Goal: Task Accomplishment & Management: Complete application form

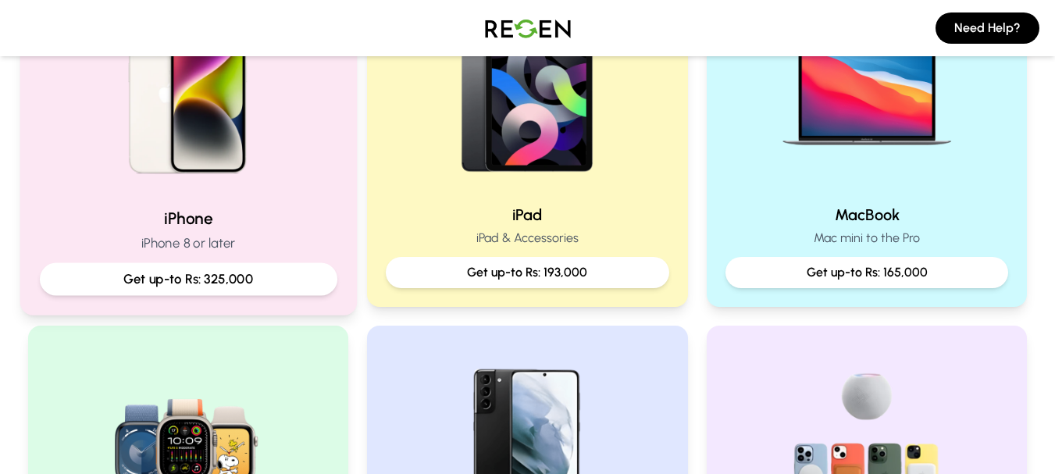
scroll to position [416, 0]
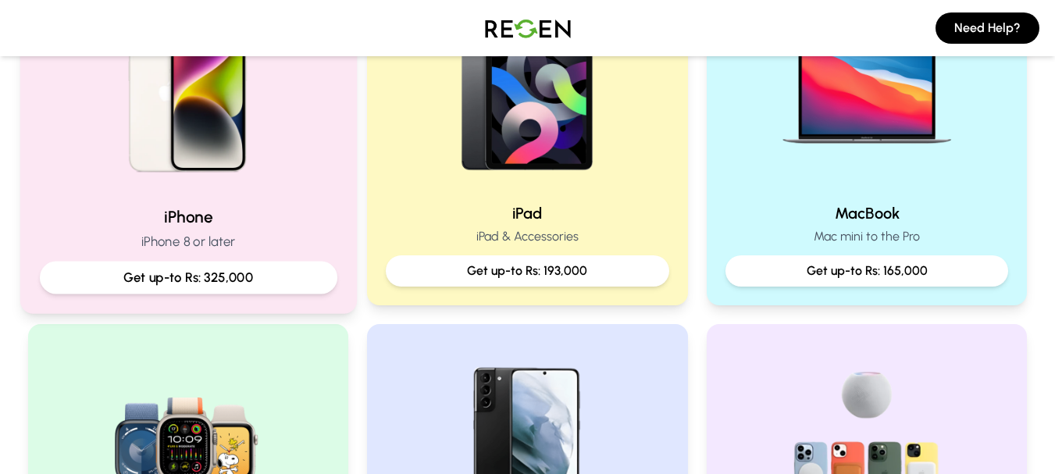
click at [163, 223] on h2 "iPhone" at bounding box center [188, 216] width 298 height 23
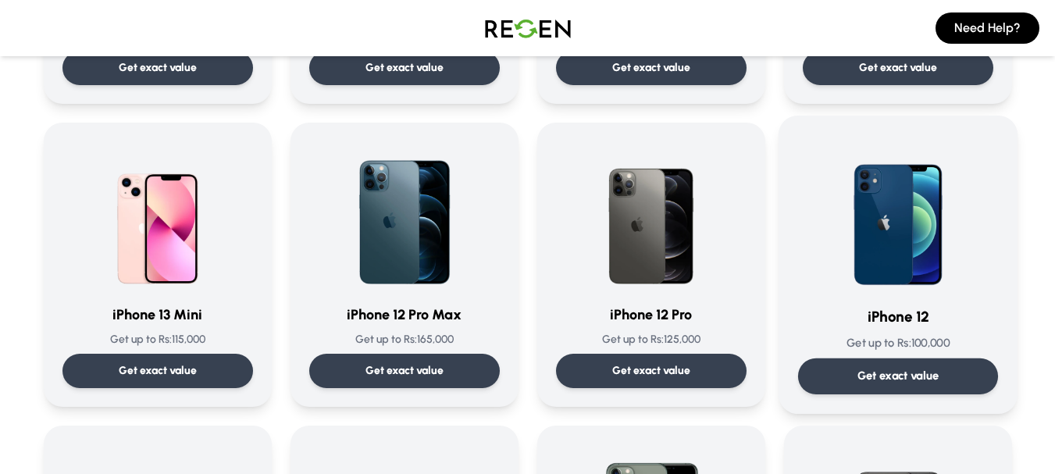
scroll to position [990, 0]
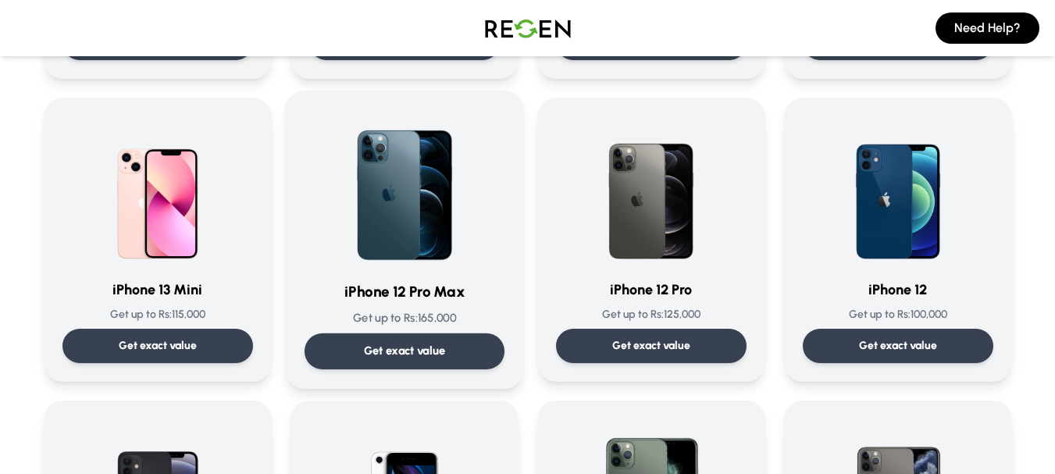
click at [423, 296] on h3 "iPhone 12 Pro Max" at bounding box center [404, 292] width 200 height 23
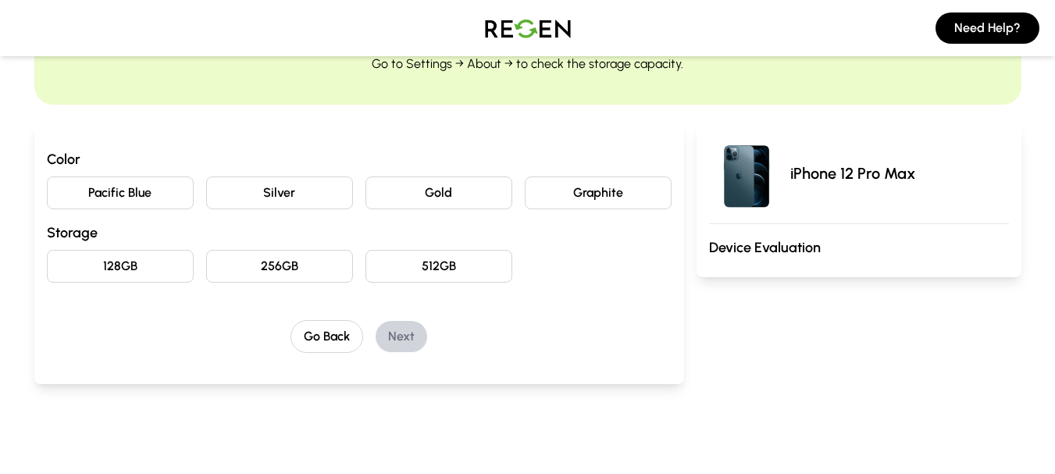
scroll to position [104, 0]
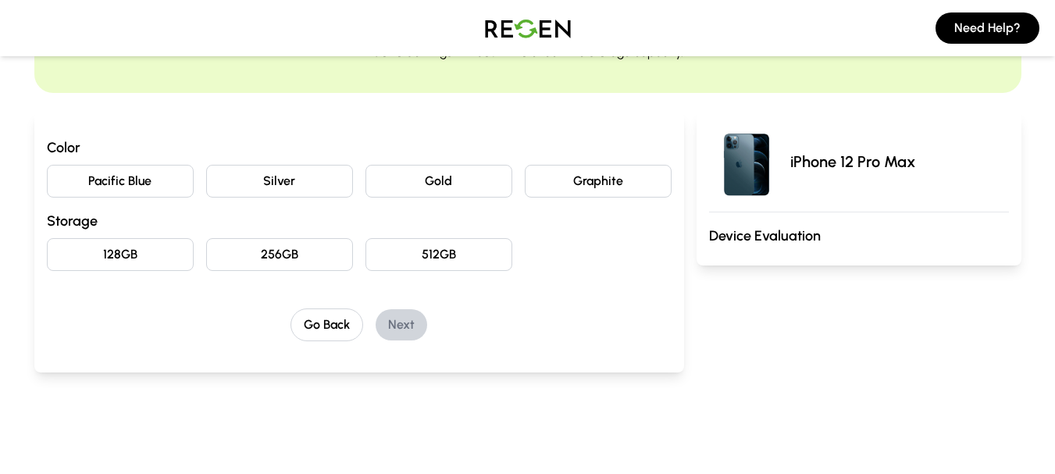
click at [585, 185] on button "Graphite" at bounding box center [598, 181] width 147 height 33
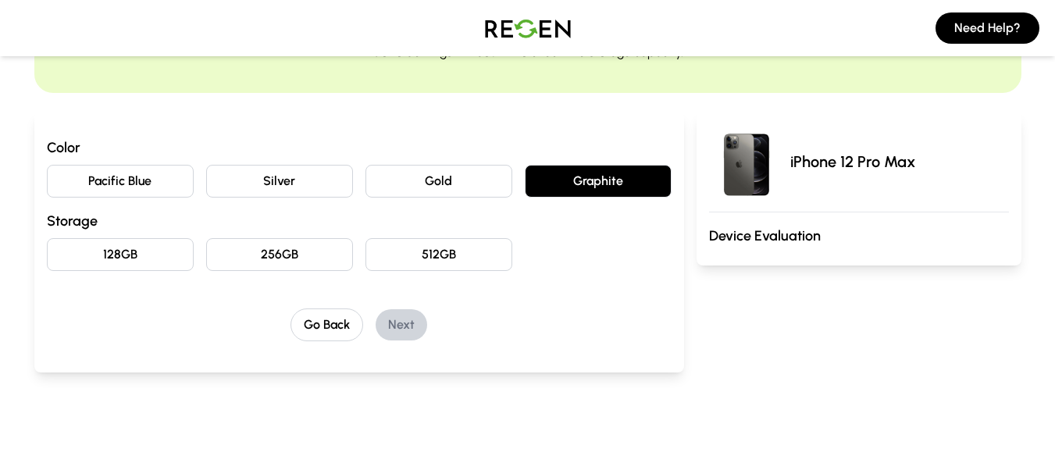
click at [127, 172] on button "Pacific Blue" at bounding box center [120, 181] width 147 height 33
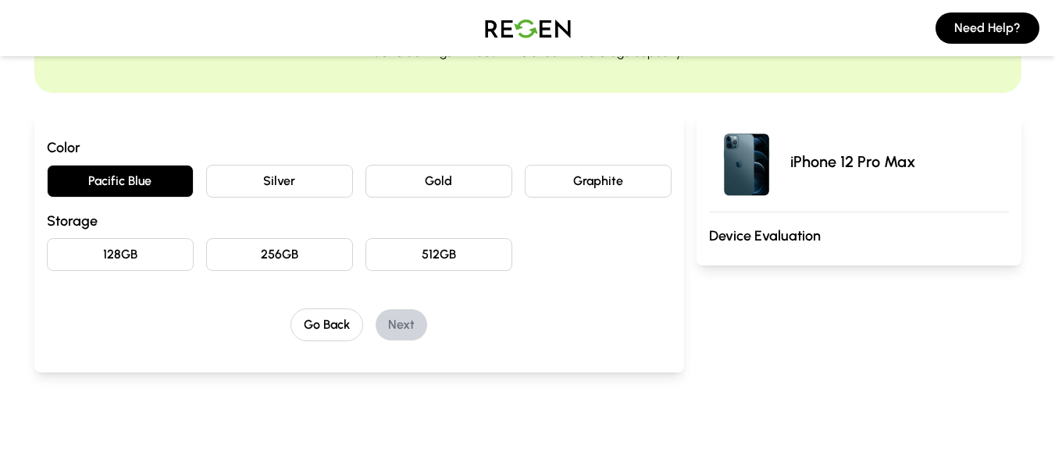
click at [166, 252] on button "128GB" at bounding box center [120, 254] width 147 height 33
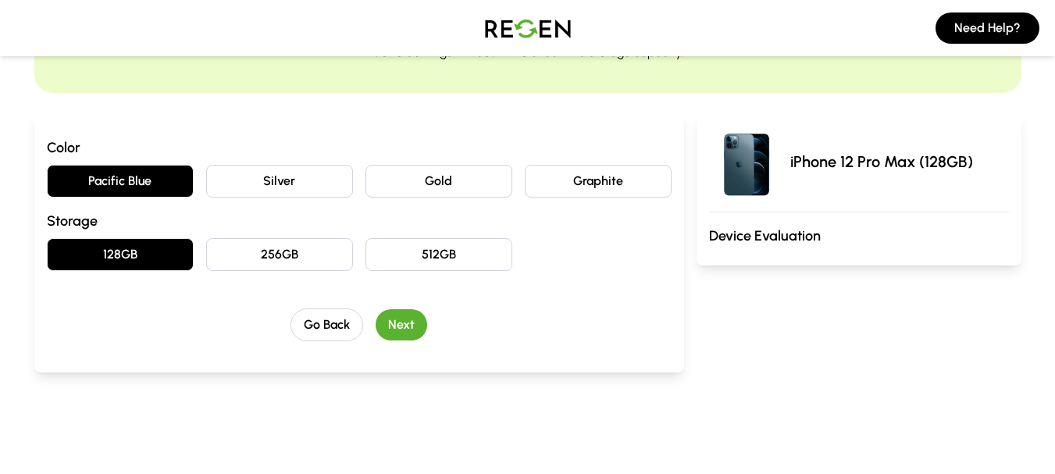
click at [390, 318] on button "Next" at bounding box center [402, 324] width 52 height 31
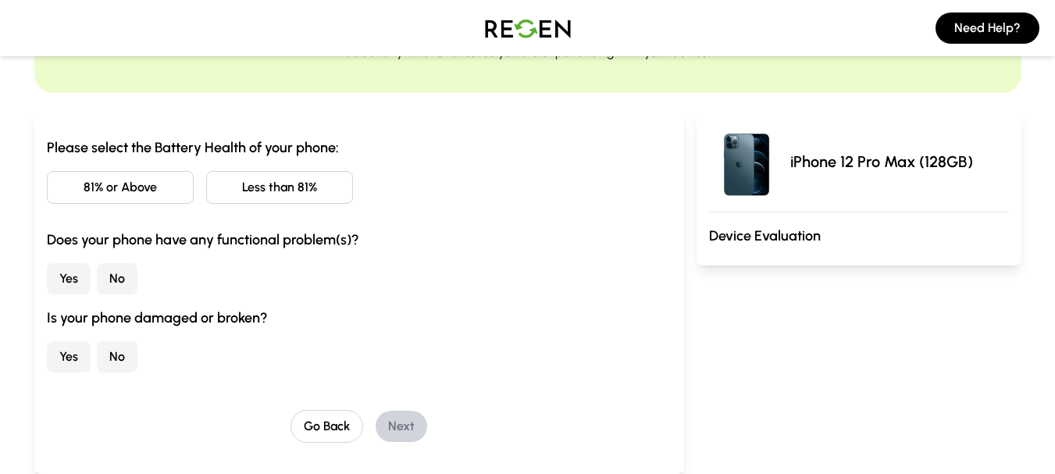
click at [267, 193] on button "Less than 81%" at bounding box center [279, 187] width 147 height 33
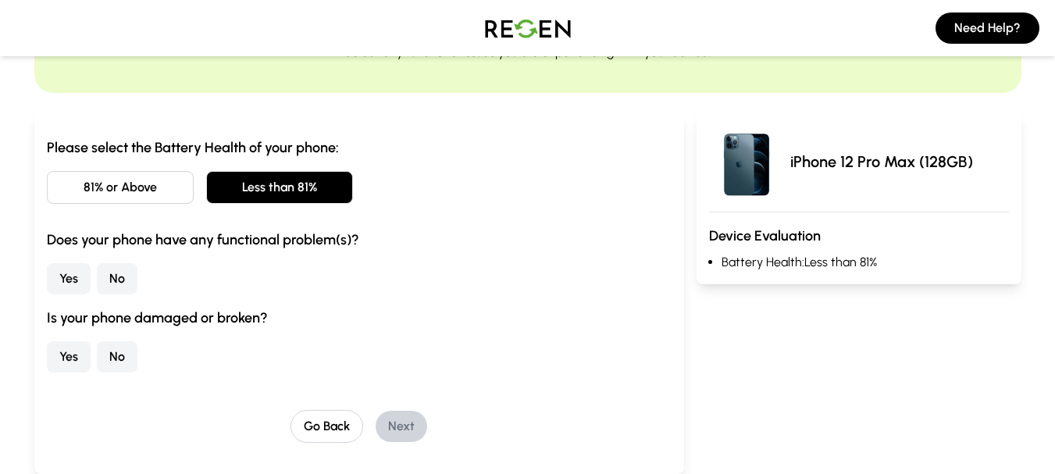
click at [105, 279] on button "No" at bounding box center [117, 278] width 41 height 31
click at [111, 357] on button "No" at bounding box center [117, 356] width 41 height 31
click at [412, 428] on button "Next" at bounding box center [402, 426] width 52 height 31
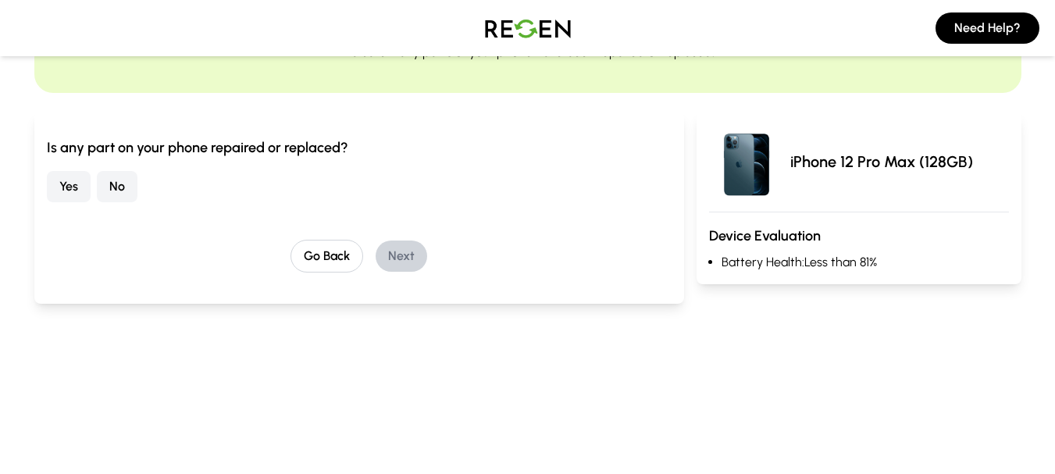
click at [68, 188] on button "Yes" at bounding box center [69, 186] width 44 height 31
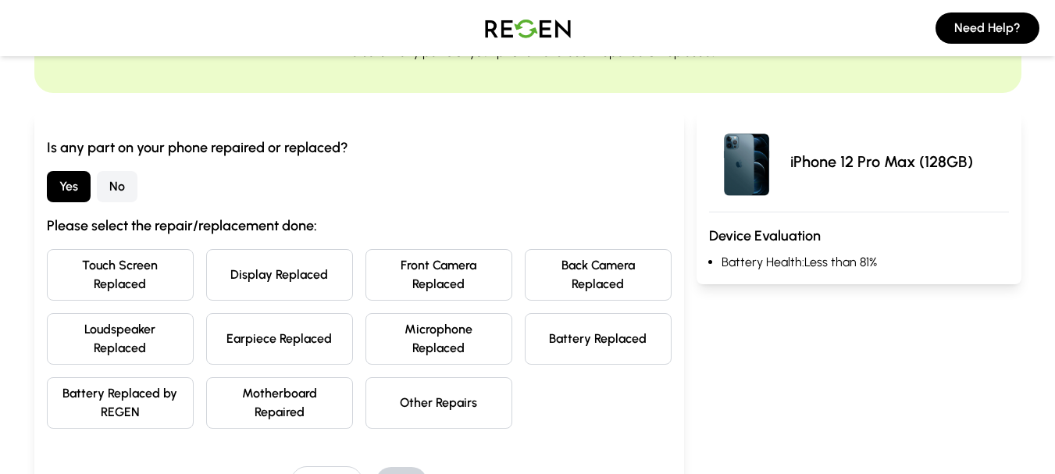
click at [106, 290] on button "Touch Screen Replaced" at bounding box center [120, 275] width 147 height 52
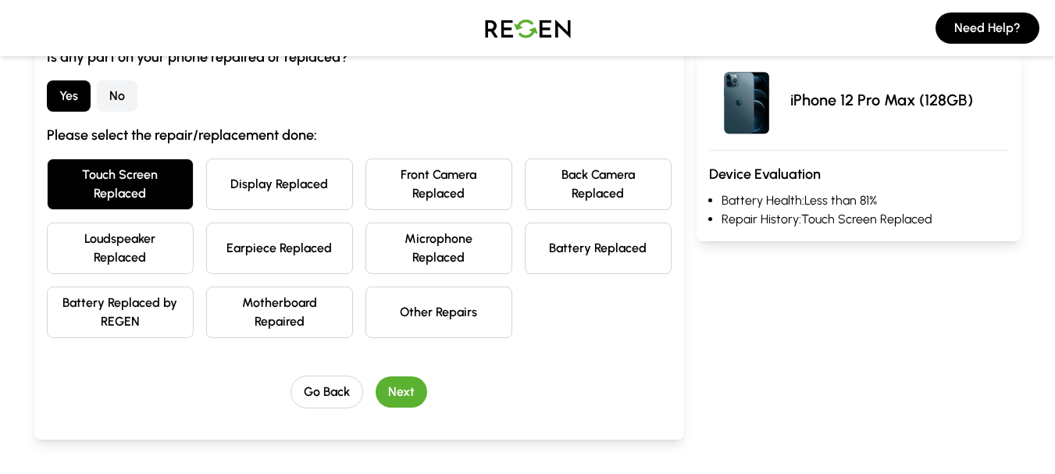
scroll to position [209, 0]
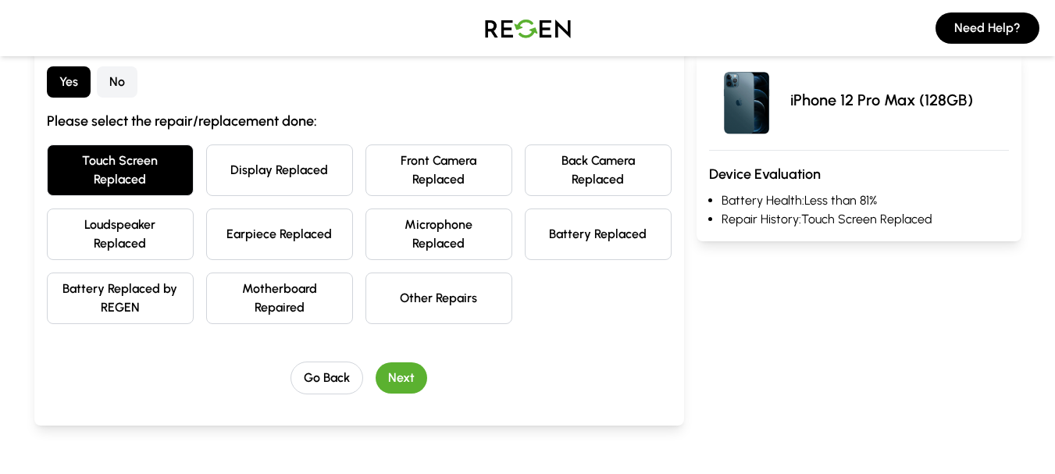
click at [394, 388] on button "Next" at bounding box center [402, 377] width 52 height 31
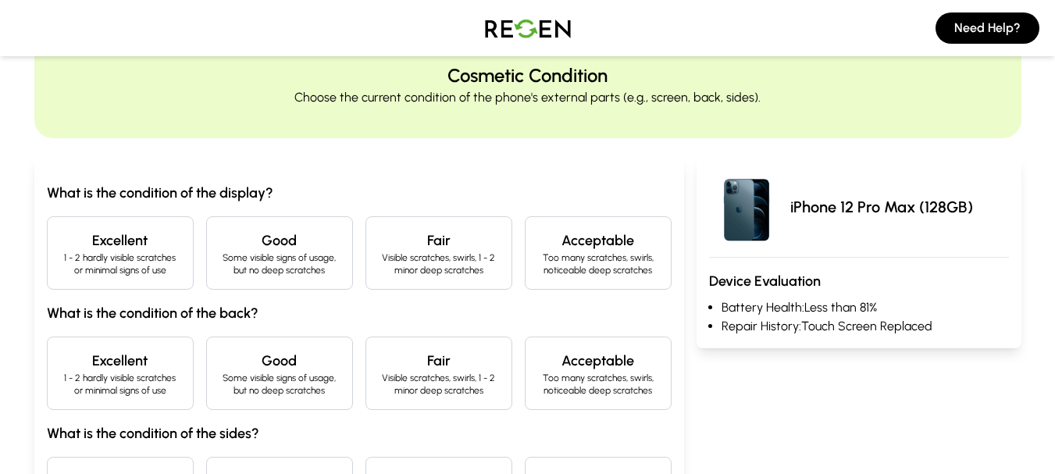
scroll to position [52, 0]
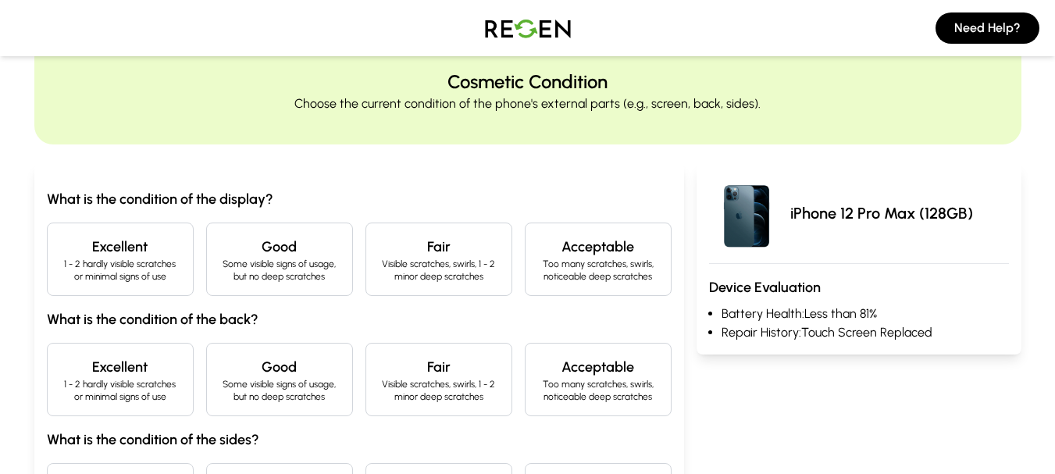
click at [120, 273] on p "1 - 2 hardly visible scratches or minimal signs of use" at bounding box center [120, 270] width 120 height 25
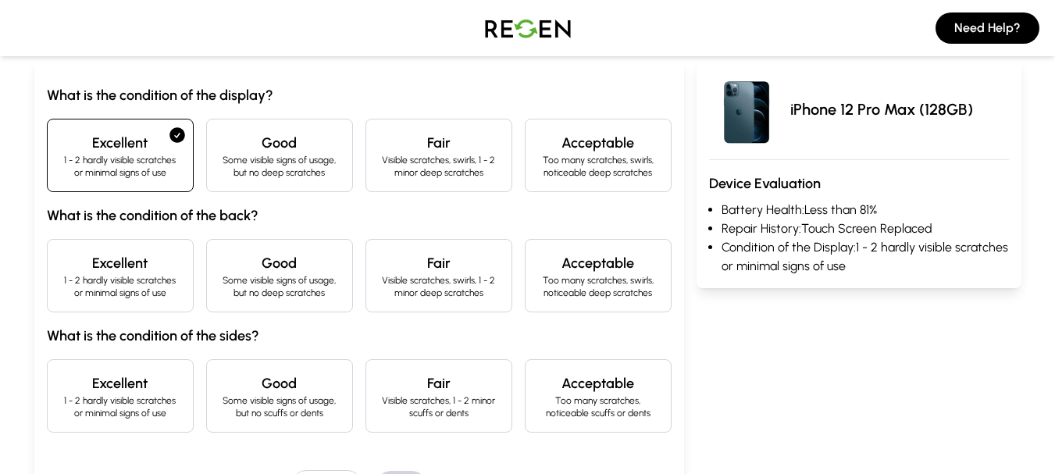
click at [120, 273] on h4 "Excellent" at bounding box center [120, 263] width 120 height 22
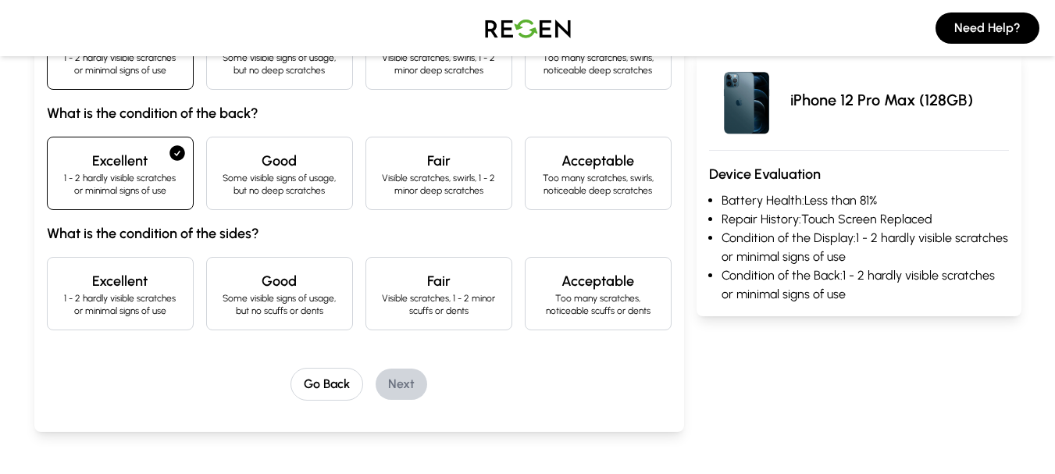
scroll to position [260, 0]
click at [100, 292] on p "1 - 2 hardly visible scratches or minimal signs of use" at bounding box center [120, 303] width 120 height 25
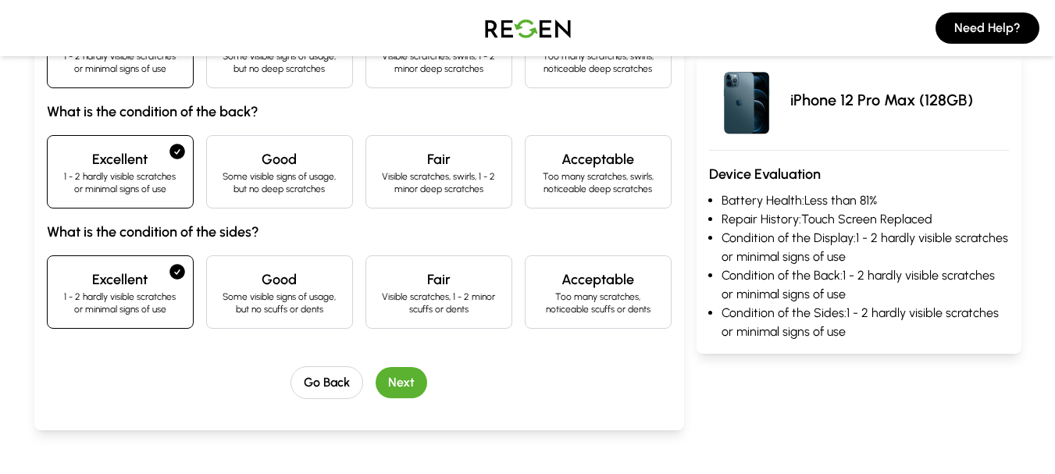
click at [395, 381] on button "Next" at bounding box center [402, 382] width 52 height 31
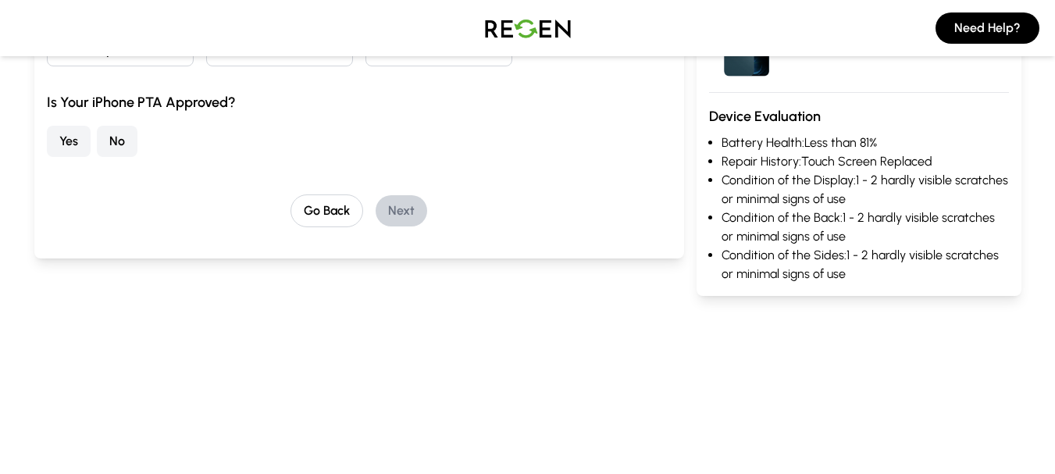
scroll to position [88, 0]
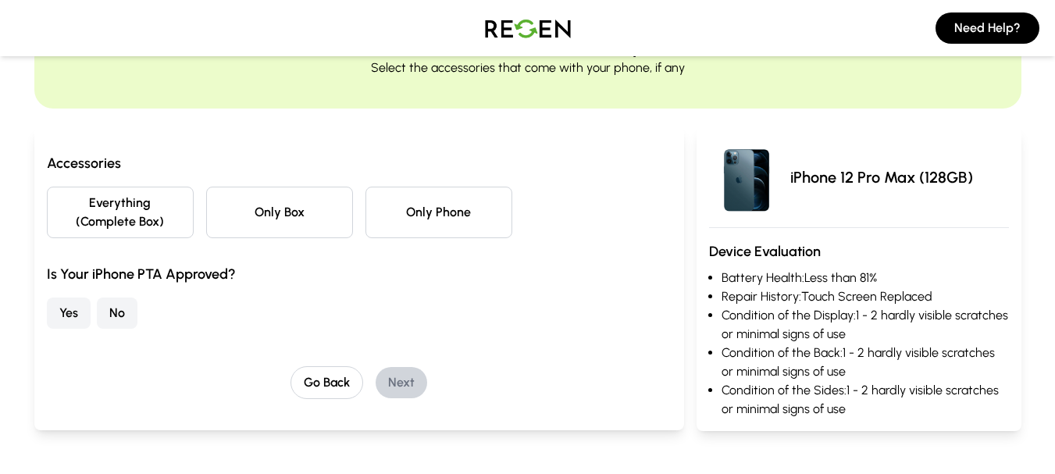
click at [412, 216] on button "Only Phone" at bounding box center [439, 213] width 147 height 52
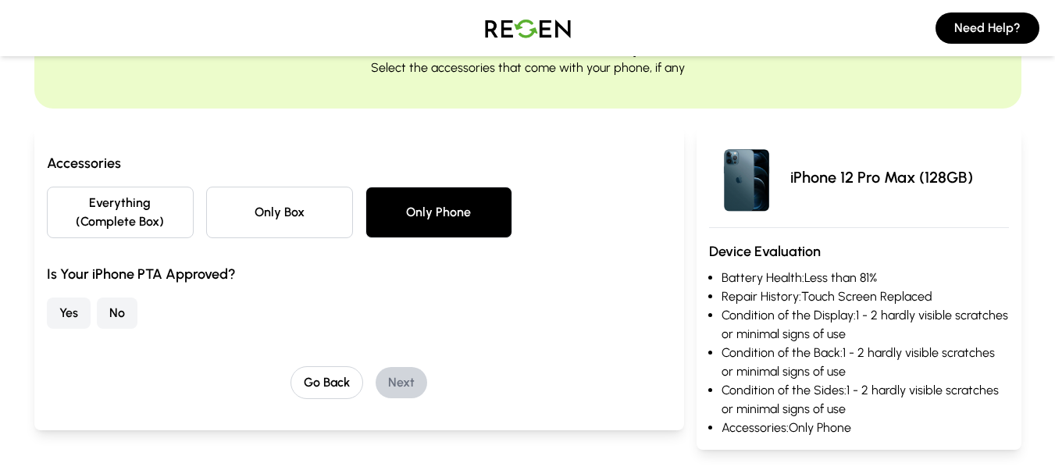
click at [113, 325] on button "No" at bounding box center [117, 313] width 41 height 31
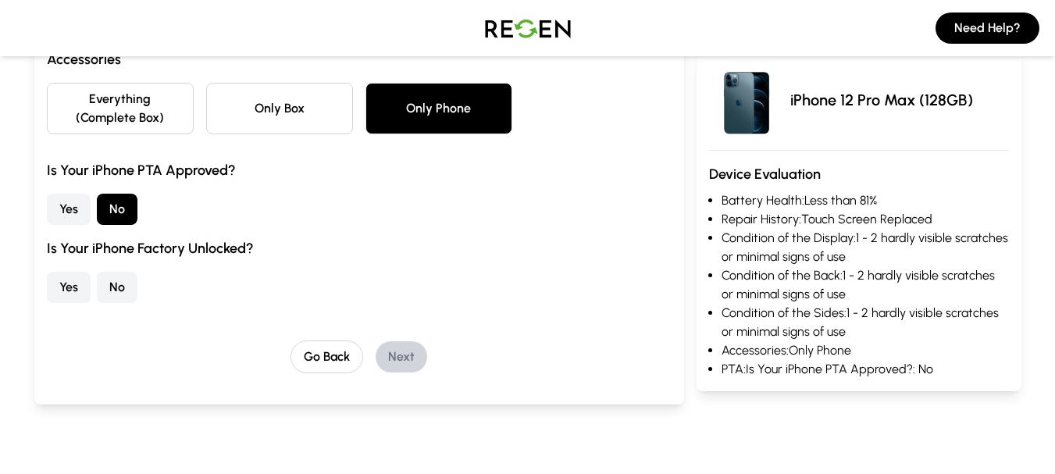
scroll to position [193, 0]
click at [64, 287] on button "Yes" at bounding box center [69, 286] width 44 height 31
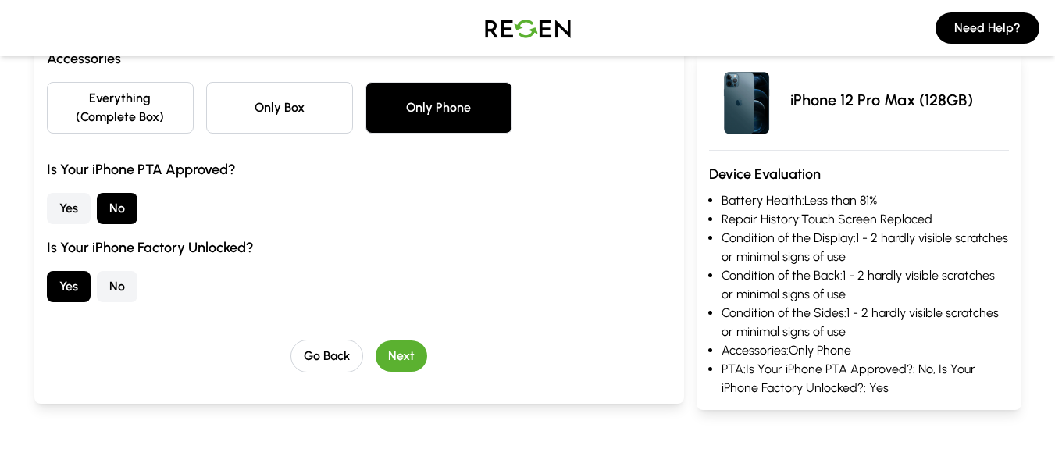
click at [392, 346] on button "Next" at bounding box center [402, 356] width 52 height 31
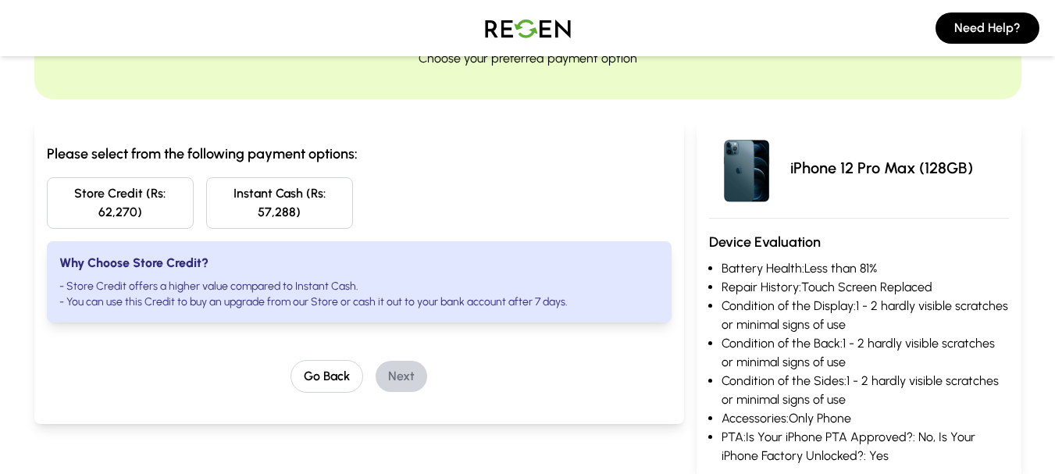
scroll to position [88, 0]
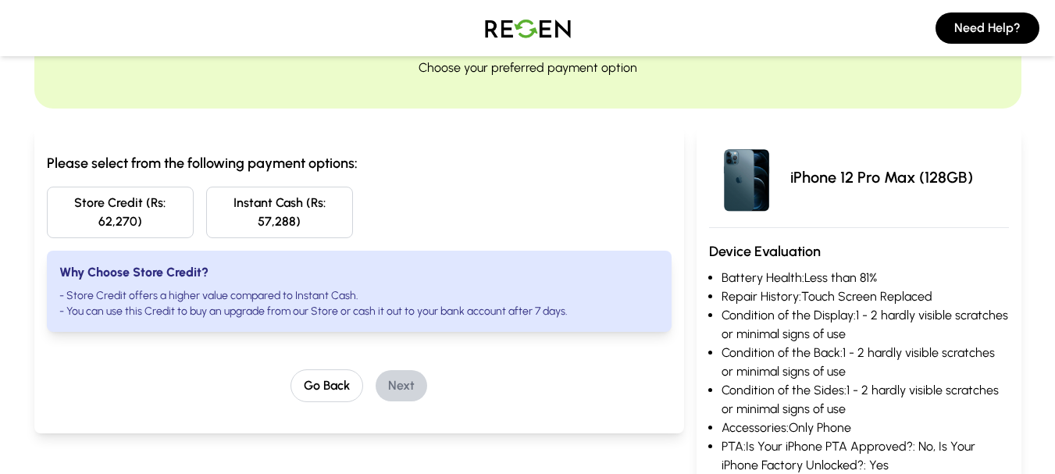
click at [104, 207] on button "Store Credit (Rs: 62,270)" at bounding box center [120, 213] width 147 height 52
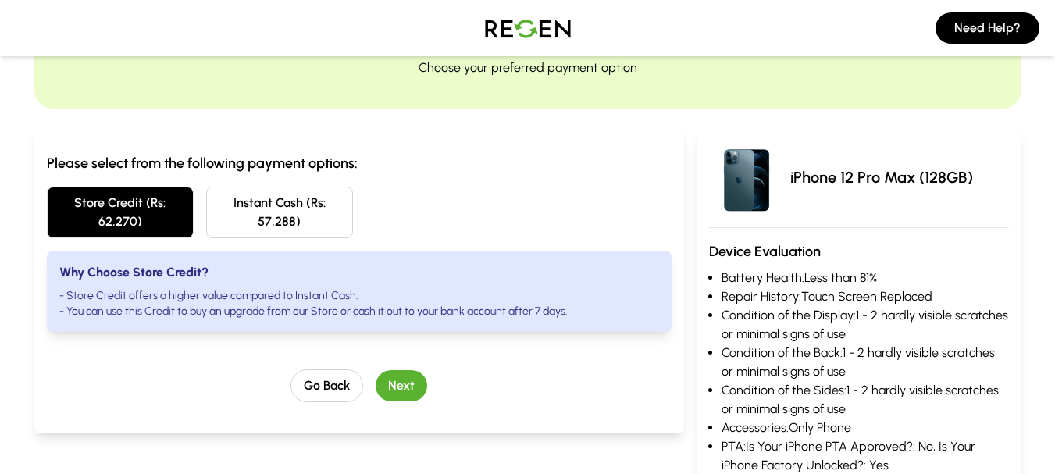
click at [379, 380] on button "Next" at bounding box center [402, 385] width 52 height 31
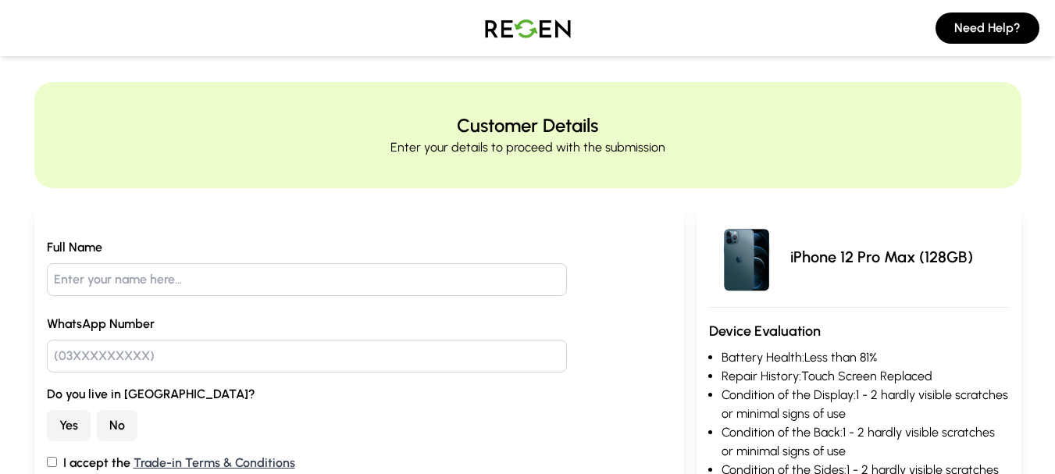
scroll to position [0, 0]
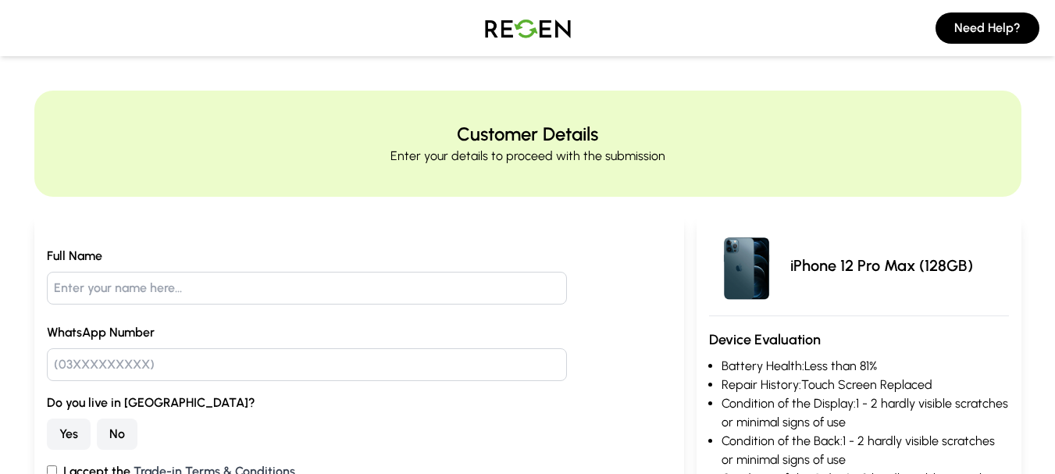
click at [184, 299] on input "text" at bounding box center [307, 288] width 521 height 33
type input "[PERSON_NAME]"
click at [73, 354] on input "text" at bounding box center [307, 364] width 521 height 33
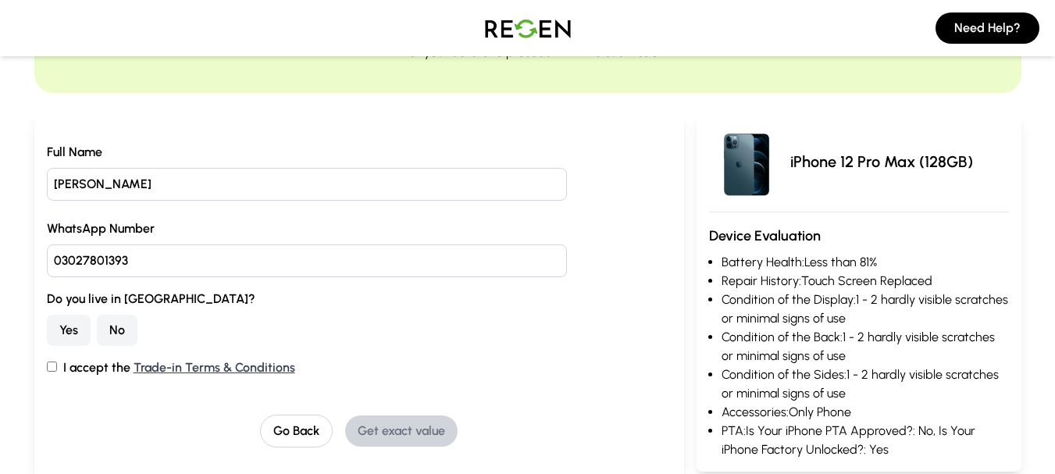
type input "03027801393"
click at [113, 330] on button "No" at bounding box center [117, 330] width 41 height 31
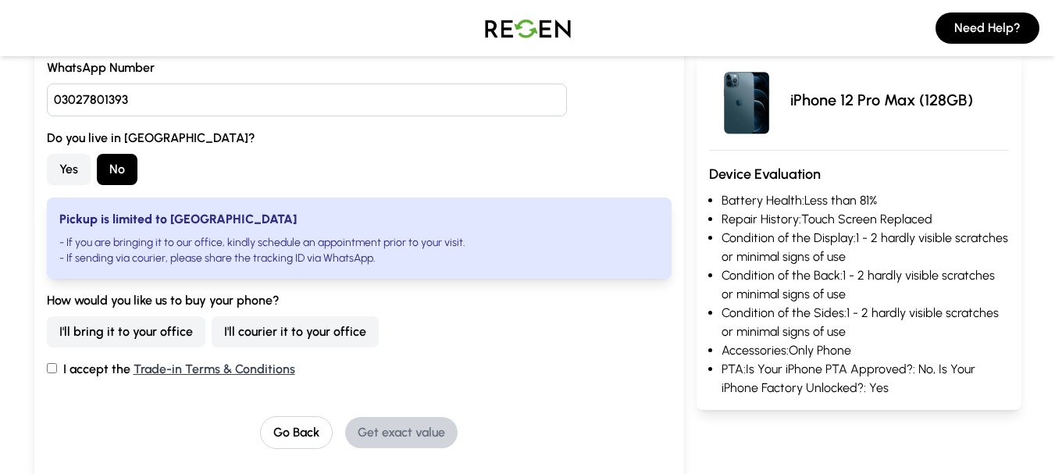
scroll to position [312, 0]
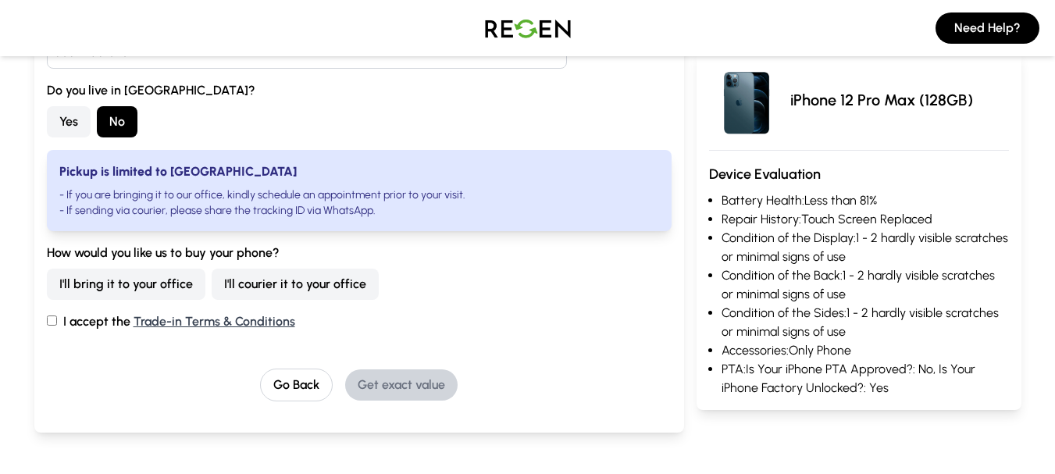
click at [45, 322] on div "Full Name [PERSON_NAME] WhatsApp Number [PHONE_NUMBER] Do you live in [GEOGRAPH…" at bounding box center [359, 168] width 650 height 530
click at [49, 318] on input "I accept the Trade-in Terms & Conditions" at bounding box center [52, 321] width 10 height 10
checkbox input "true"
click at [262, 282] on button "I'll courier it to your office" at bounding box center [295, 284] width 167 height 31
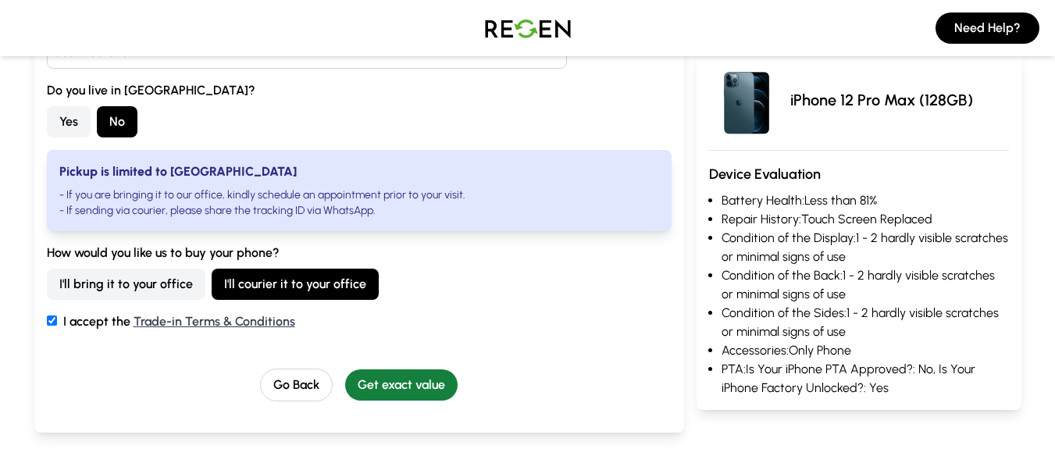
click at [434, 391] on button "Get exact value" at bounding box center [401, 384] width 112 height 31
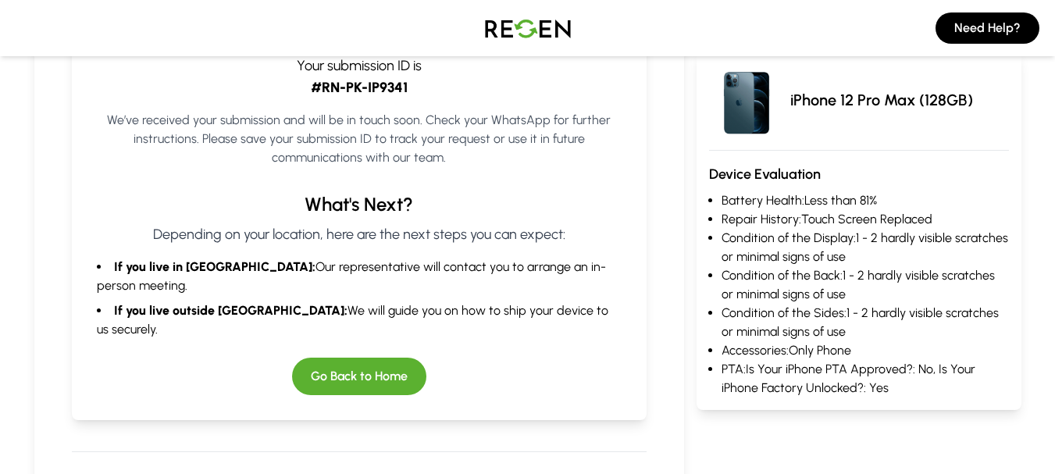
scroll to position [220, 0]
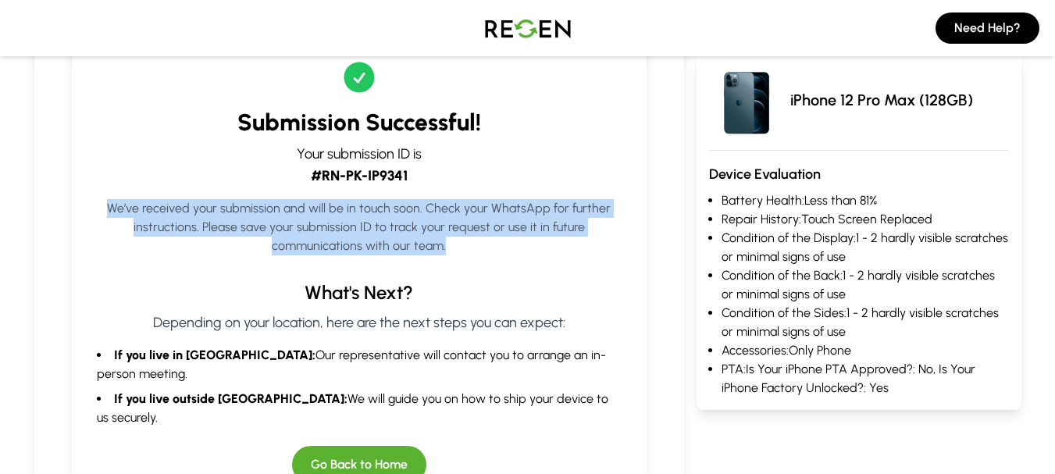
drag, startPoint x: 88, startPoint y: 190, endPoint x: 607, endPoint y: 241, distance: 521.2
click at [607, 241] on div "Submission Successful! Your submission ID is #RN-PK-IP9341 We’ve received your …" at bounding box center [359, 271] width 575 height 475
click at [607, 241] on p "We’ve received your submission and will be in touch soon. Check your WhatsApp f…" at bounding box center [359, 227] width 525 height 56
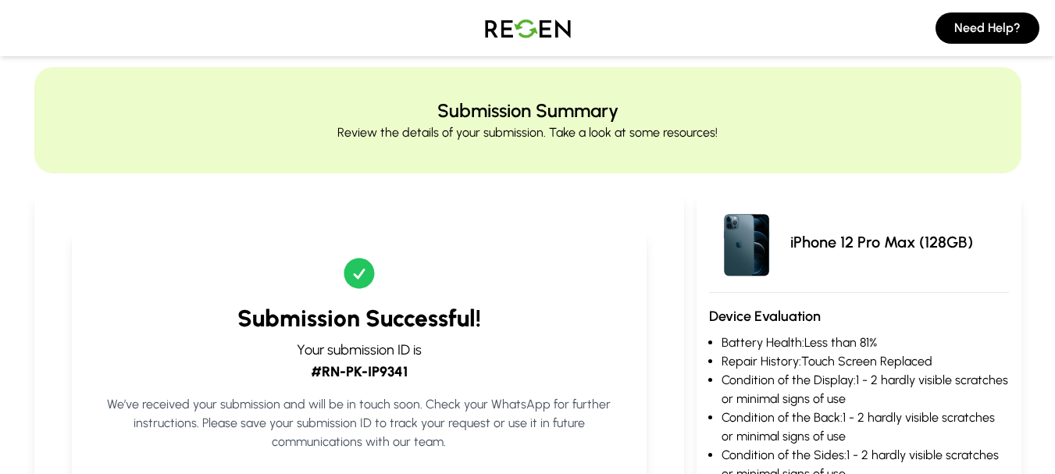
scroll to position [0, 0]
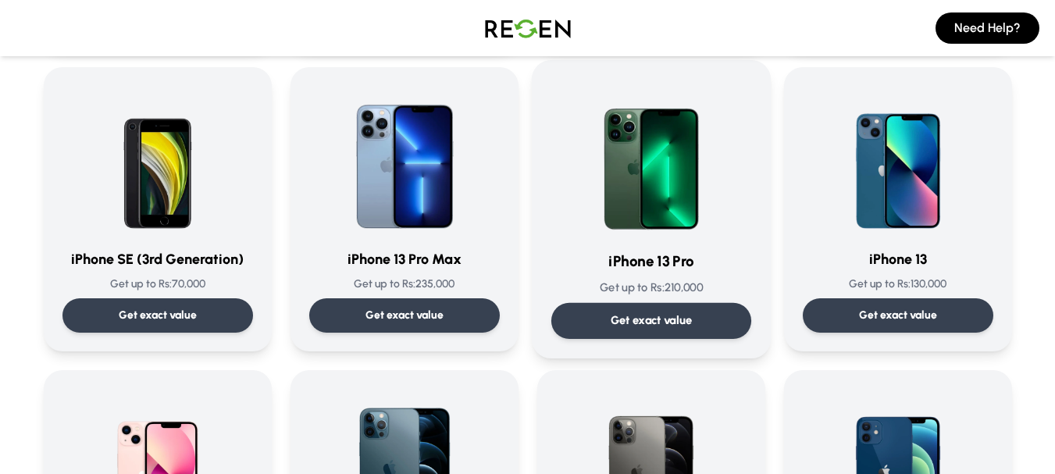
scroll to position [729, 0]
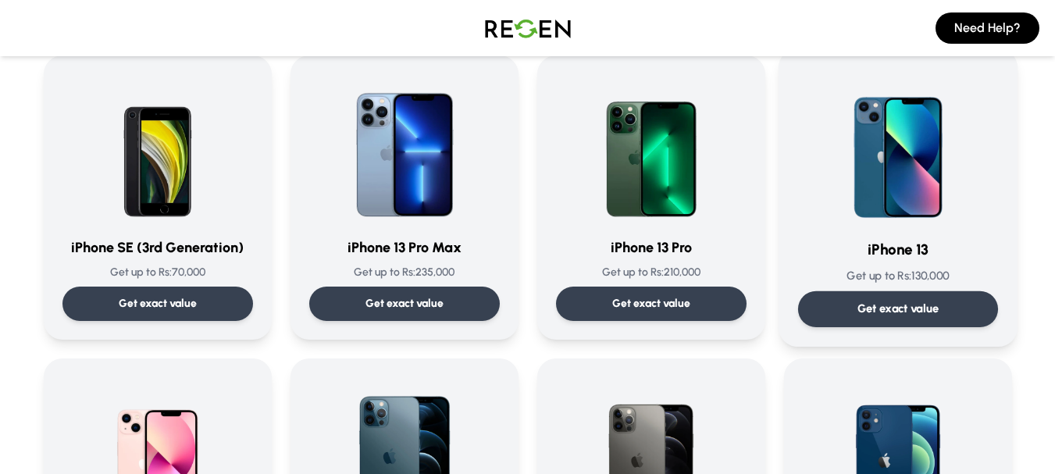
click at [864, 309] on p "Get exact value" at bounding box center [898, 309] width 82 height 16
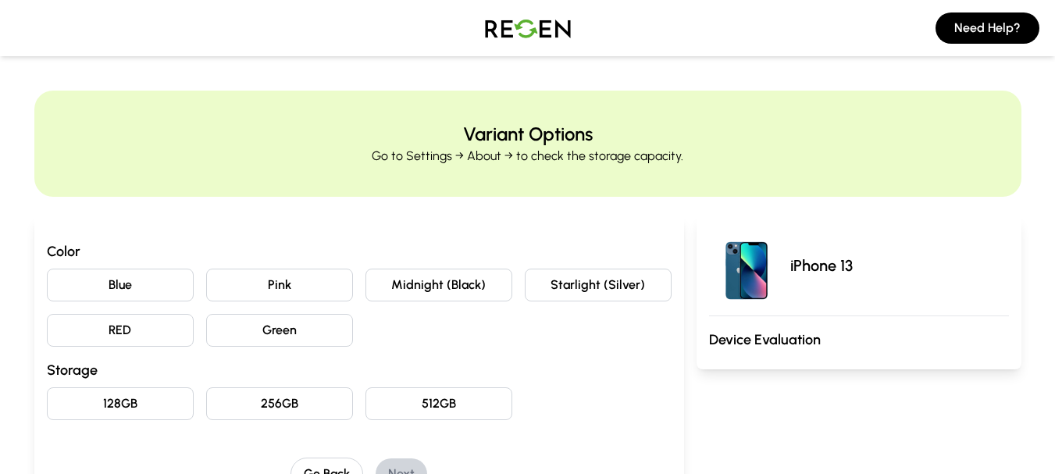
click at [113, 288] on button "Blue" at bounding box center [120, 285] width 147 height 33
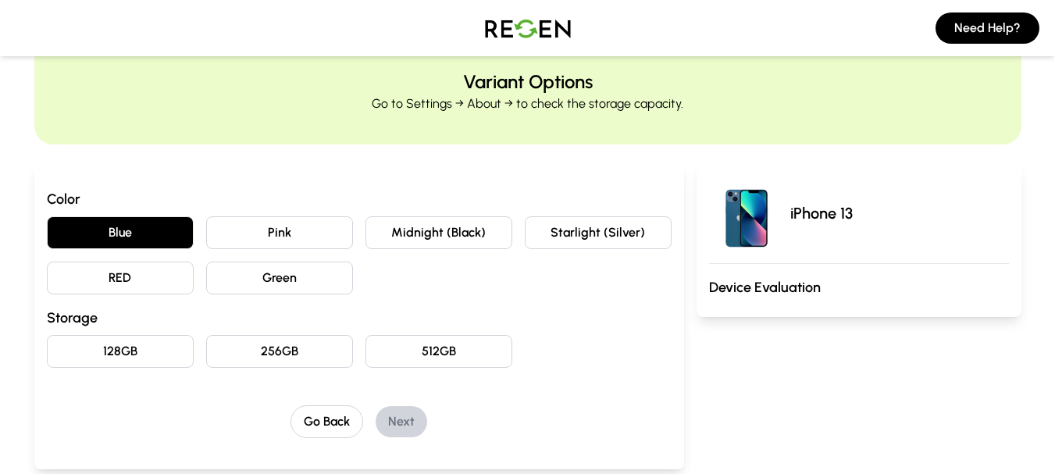
click at [452, 234] on button "Midnight (Black)" at bounding box center [439, 232] width 147 height 33
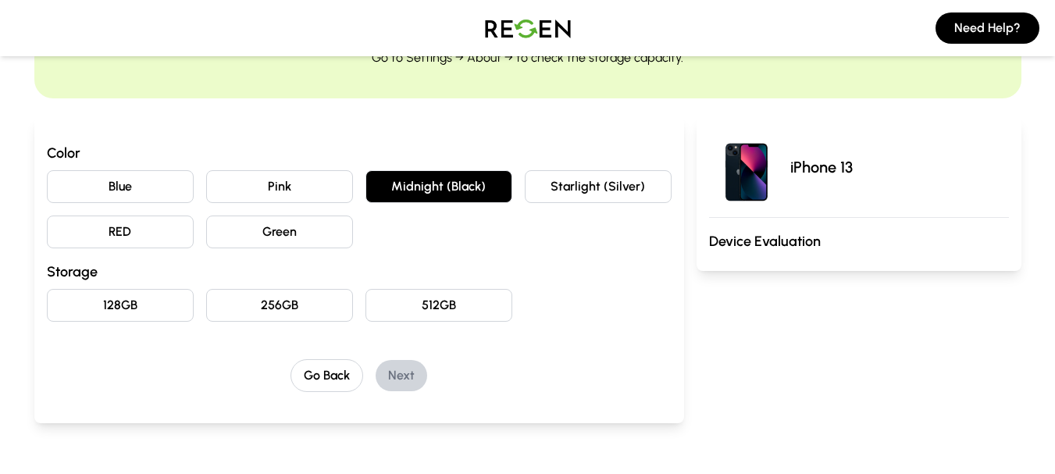
scroll to position [156, 0]
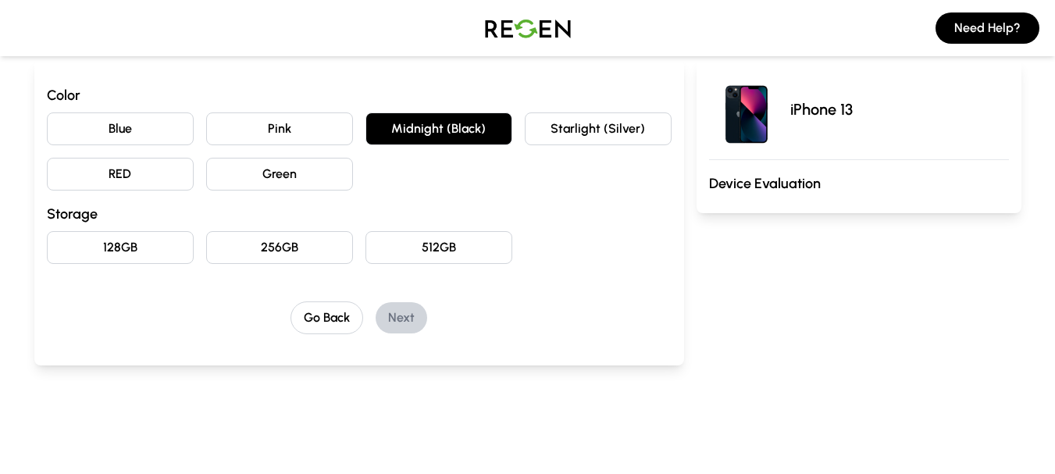
click at [271, 248] on button "256GB" at bounding box center [279, 247] width 147 height 33
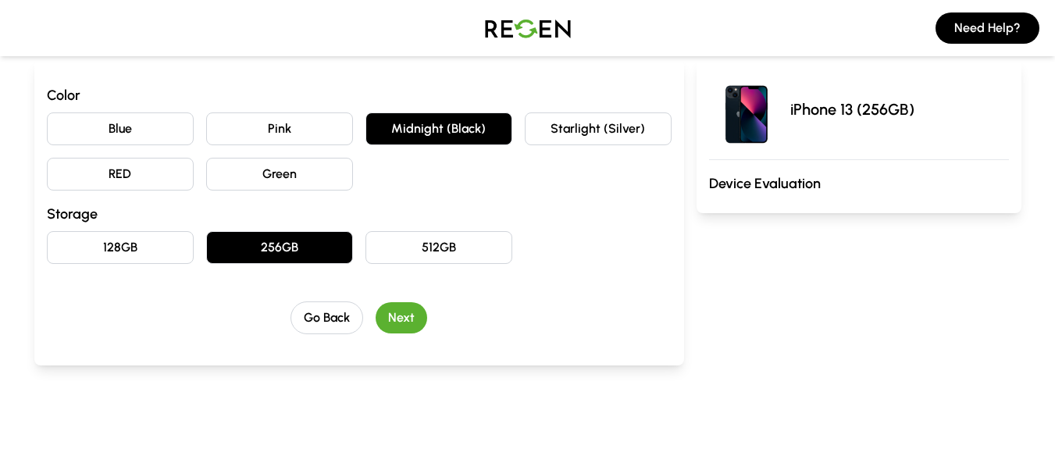
click at [427, 327] on div "Go Back Next" at bounding box center [359, 318] width 625 height 33
click at [409, 317] on button "Next" at bounding box center [402, 317] width 52 height 31
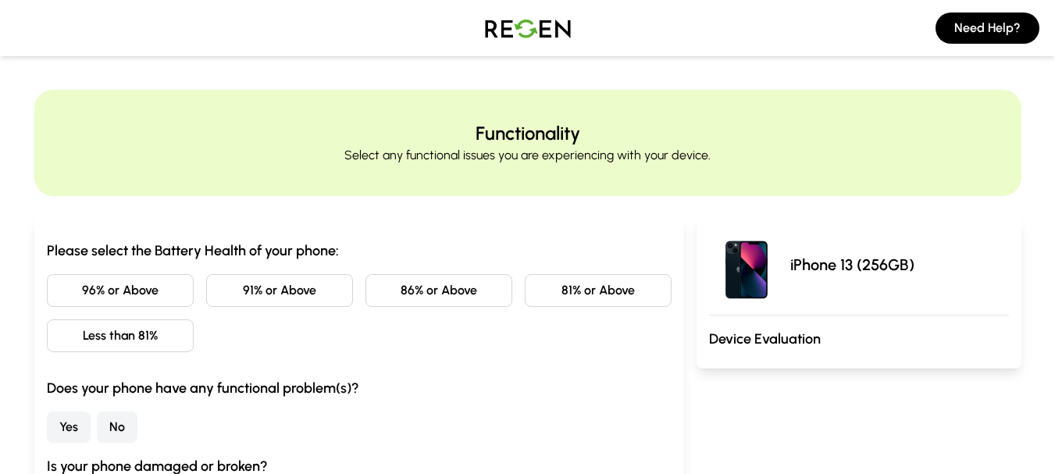
scroll to position [0, 0]
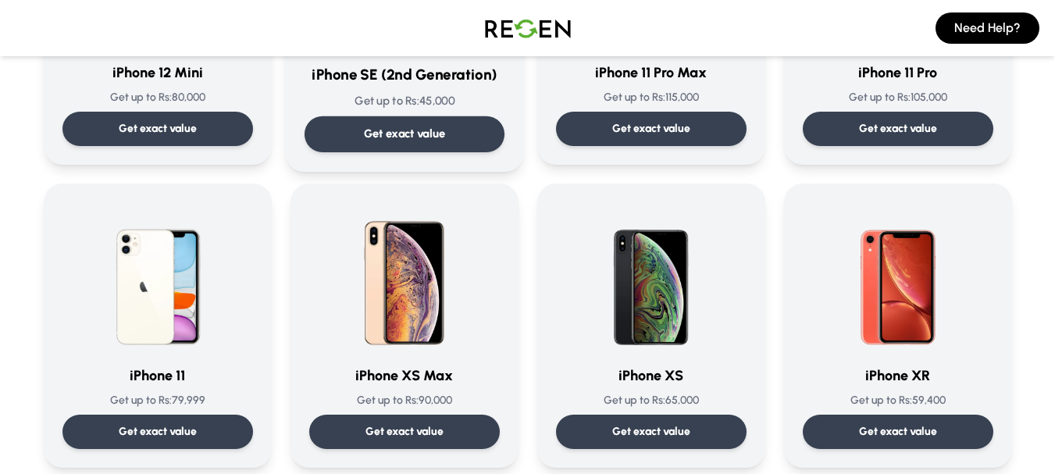
scroll to position [1562, 0]
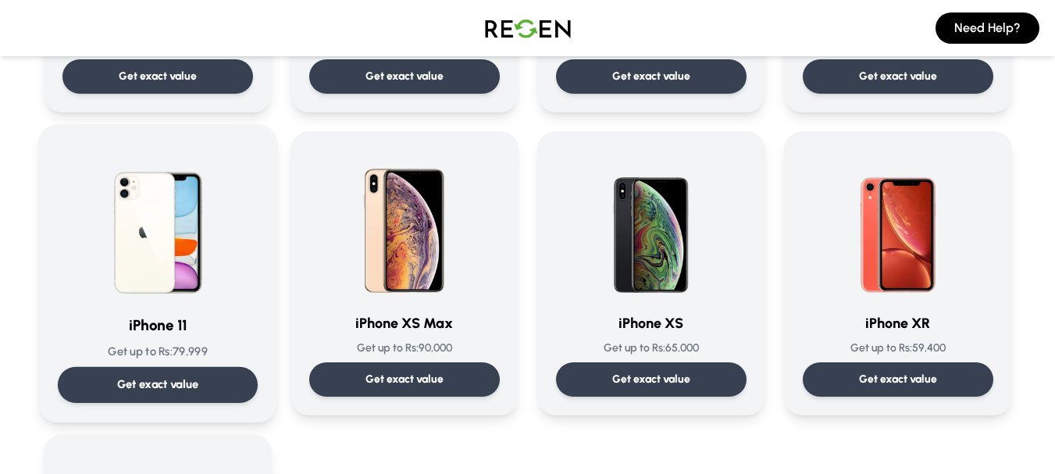
click at [165, 370] on div "Get exact value" at bounding box center [157, 385] width 200 height 36
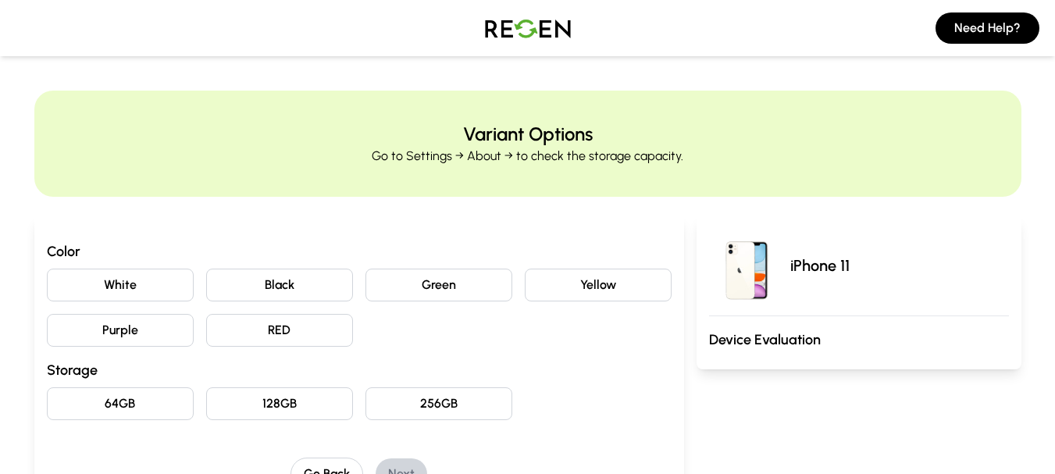
click at [316, 280] on button "Black" at bounding box center [279, 285] width 147 height 33
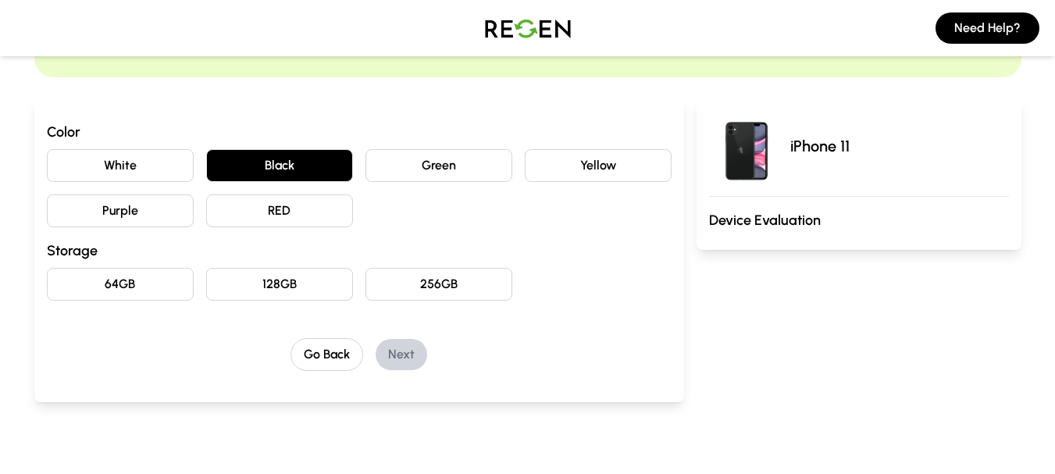
scroll to position [156, 0]
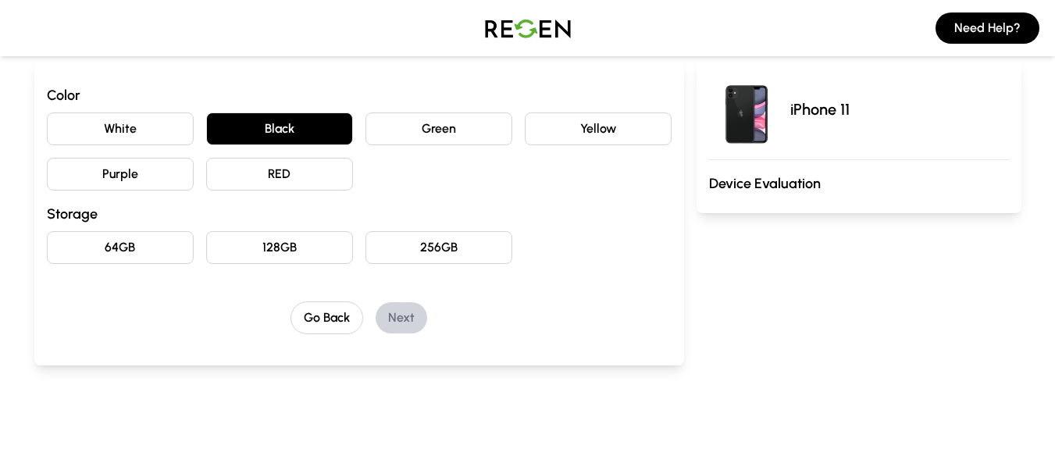
click at [166, 251] on button "64GB" at bounding box center [120, 247] width 147 height 33
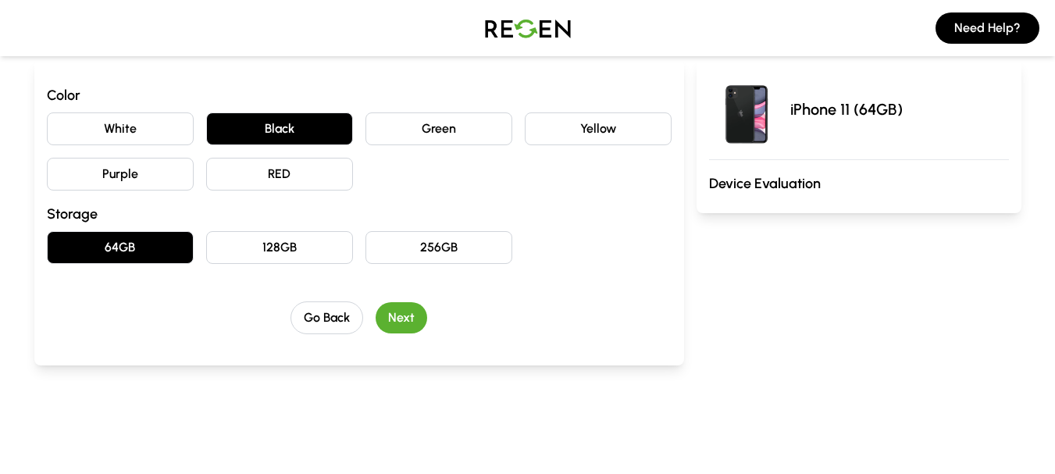
click at [387, 313] on button "Next" at bounding box center [402, 317] width 52 height 31
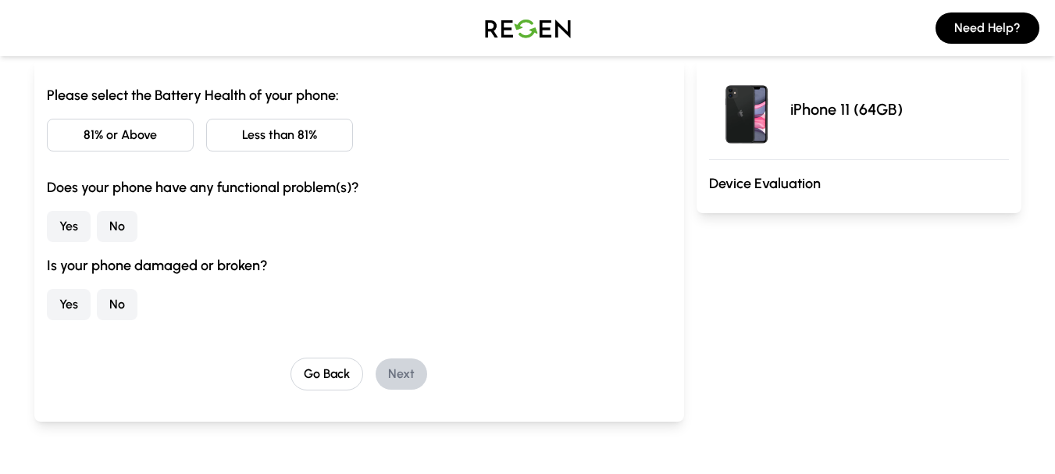
click at [248, 145] on button "Less than 81%" at bounding box center [279, 135] width 147 height 33
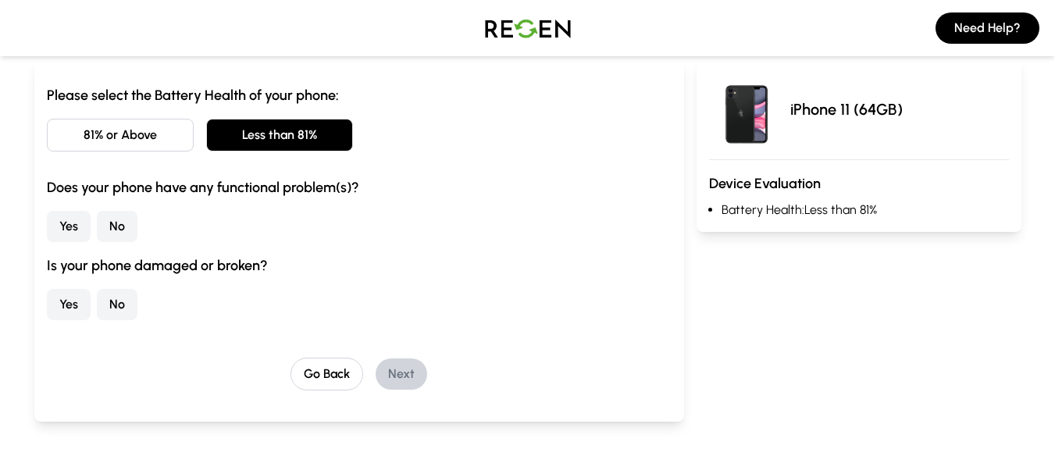
click at [115, 224] on button "No" at bounding box center [117, 226] width 41 height 31
click at [108, 298] on button "No" at bounding box center [117, 304] width 41 height 31
click at [394, 383] on button "Next" at bounding box center [402, 374] width 52 height 31
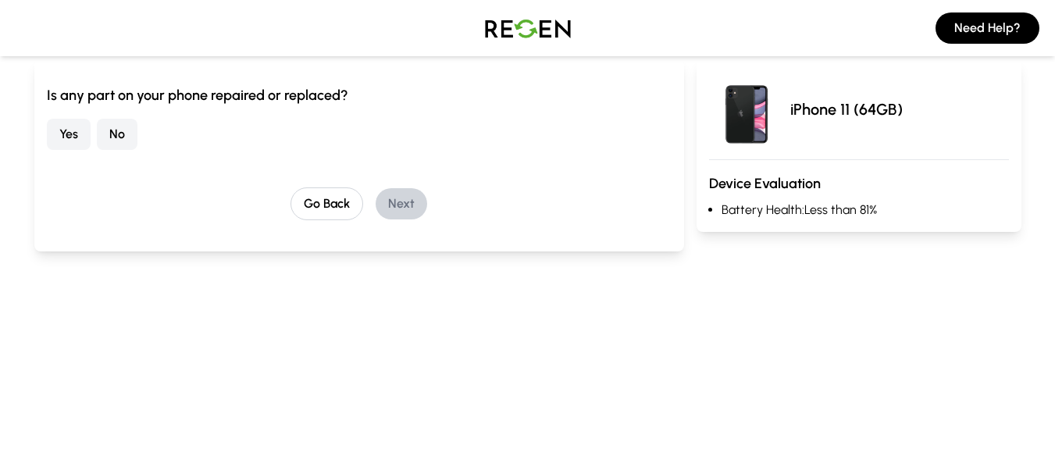
drag, startPoint x: 70, startPoint y: 137, endPoint x: 210, endPoint y: 162, distance: 141.9
click at [70, 137] on button "Yes" at bounding box center [69, 134] width 44 height 31
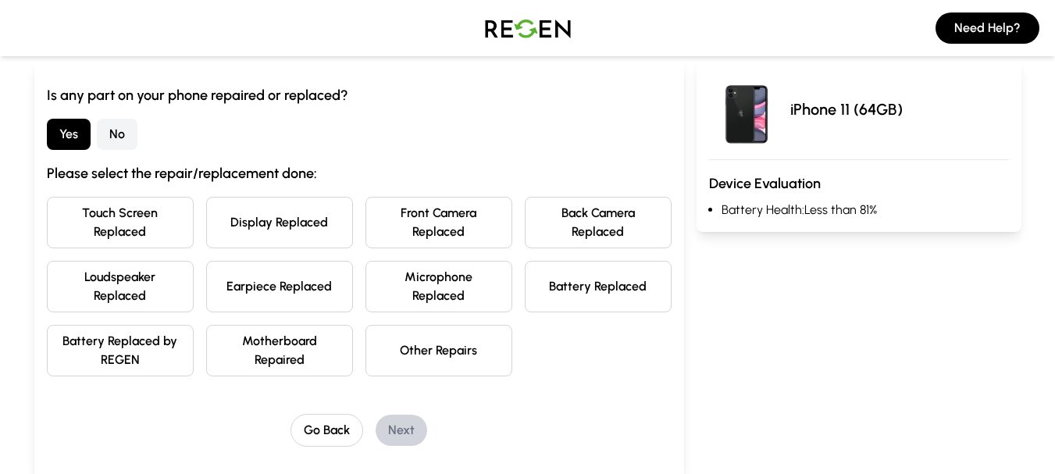
click at [166, 229] on button "Touch Screen Replaced" at bounding box center [120, 223] width 147 height 52
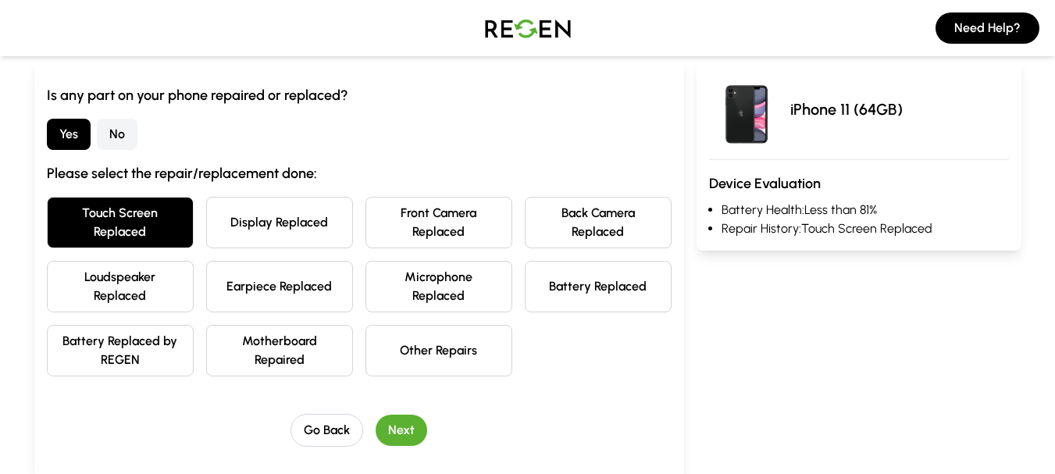
click at [408, 441] on button "Next" at bounding box center [402, 430] width 52 height 31
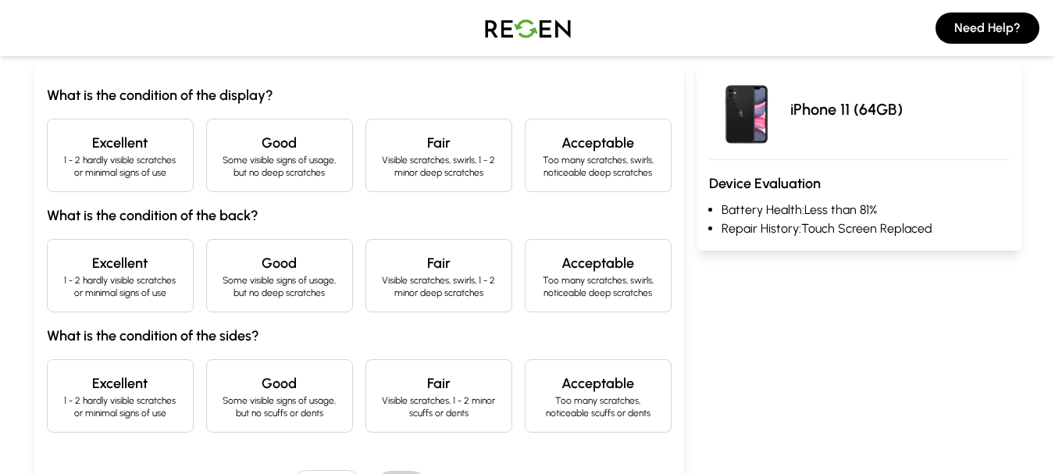
drag, startPoint x: 180, startPoint y: 169, endPoint x: 112, endPoint y: 294, distance: 141.9
click at [179, 169] on p "1 - 2 hardly visible scratches or minimal signs of use" at bounding box center [120, 166] width 120 height 25
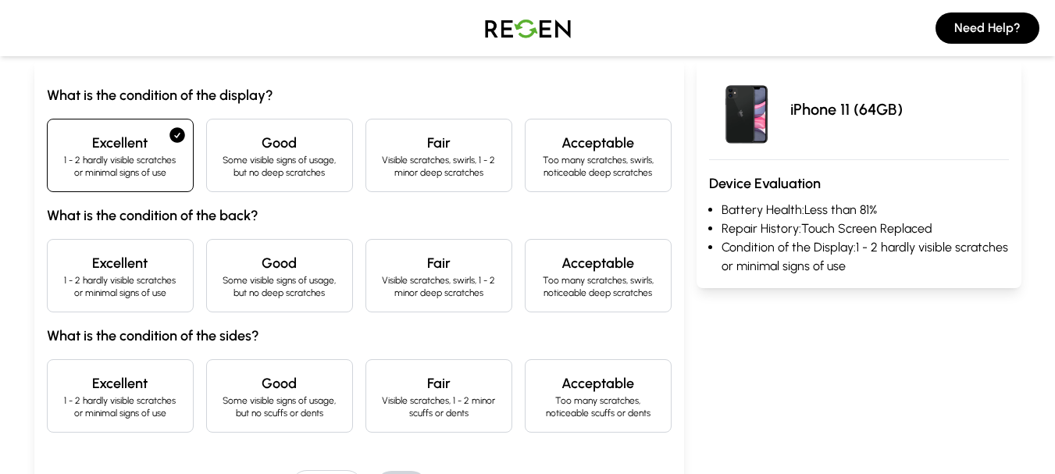
click at [112, 295] on p "1 - 2 hardly visible scratches or minimal signs of use" at bounding box center [120, 286] width 120 height 25
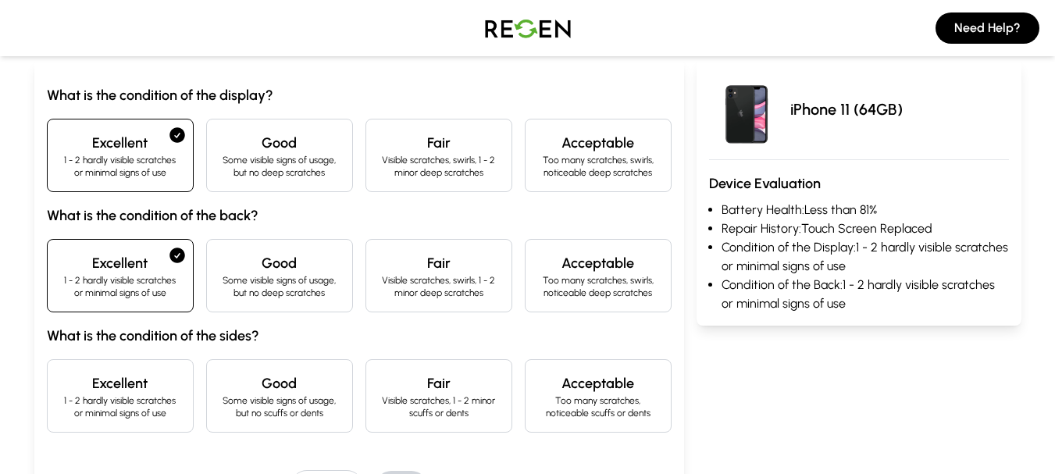
click at [105, 359] on div "Excellent 1 - 2 hardly visible scratches or minimal signs of use" at bounding box center [120, 395] width 147 height 73
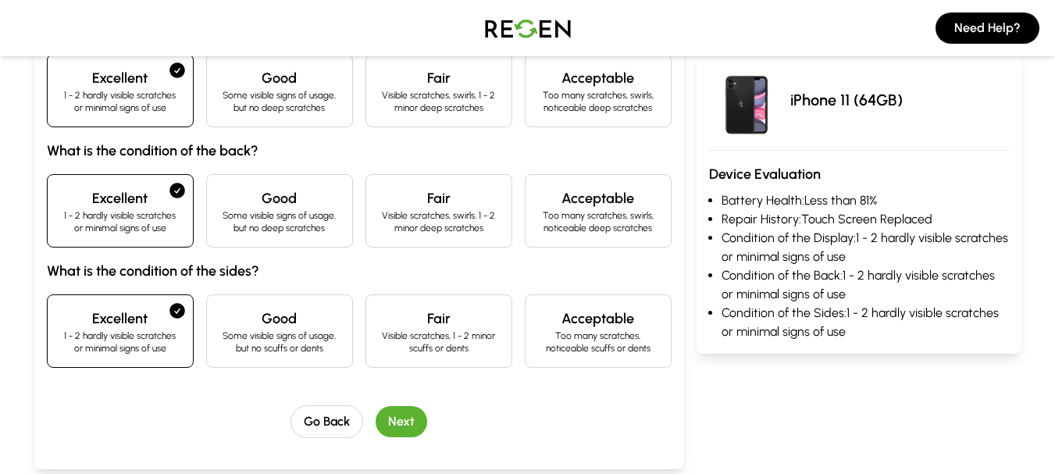
scroll to position [260, 0]
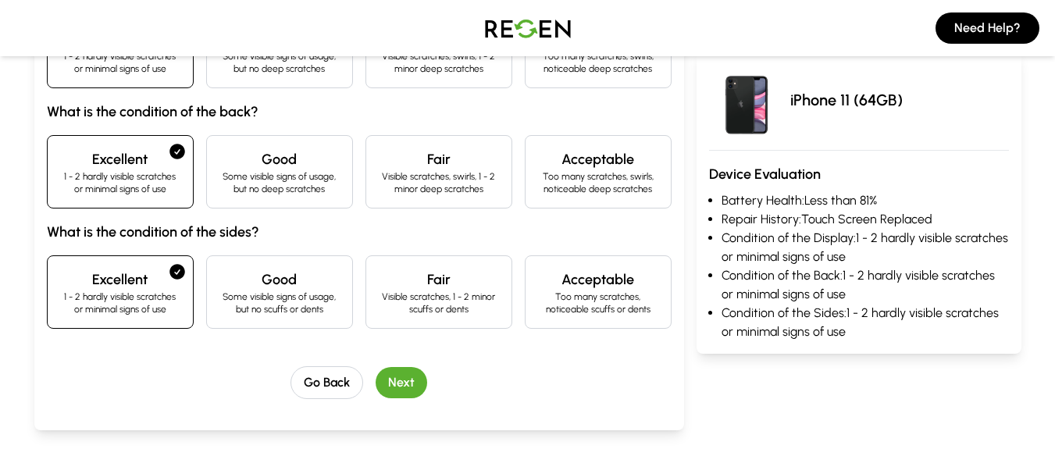
click at [412, 381] on button "Next" at bounding box center [402, 382] width 52 height 31
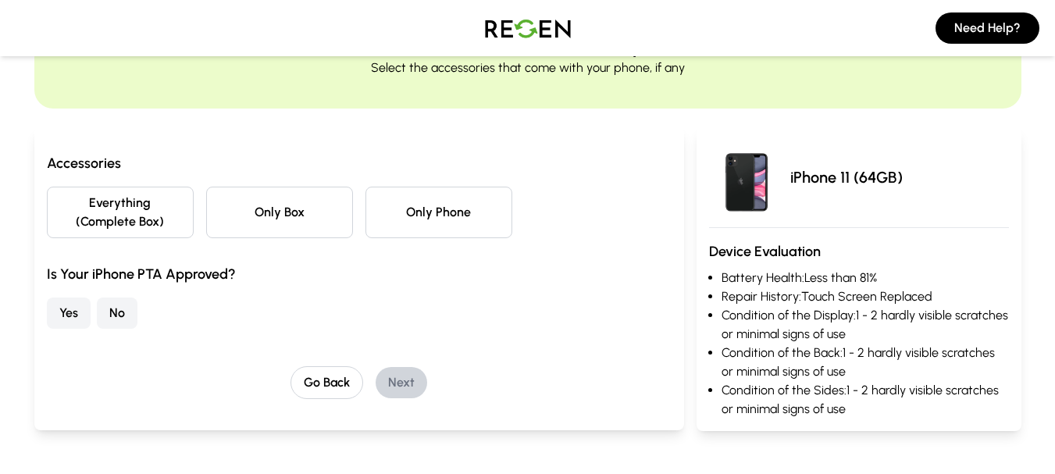
drag, startPoint x: 389, startPoint y: 247, endPoint x: 390, endPoint y: 198, distance: 49.2
click at [388, 231] on div "Accessories Everything (Complete Box) Only Box Only Phone Is Your iPhone PTA Ap…" at bounding box center [359, 240] width 625 height 177
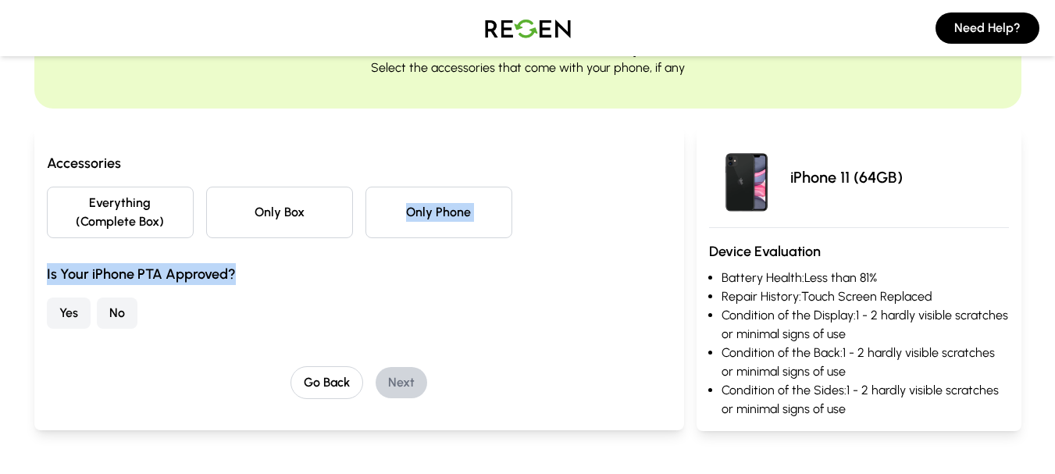
click at [390, 198] on button "Only Phone" at bounding box center [439, 213] width 147 height 52
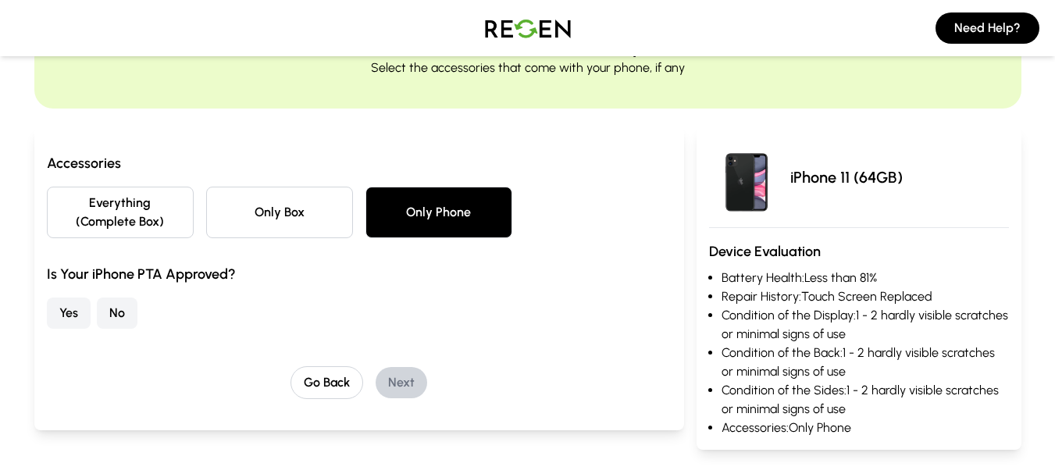
click at [137, 359] on div "Accessories Everything (Complete Box) Only Box Only Phone Is Your iPhone PTA Ap…" at bounding box center [359, 275] width 625 height 247
click at [105, 312] on button "No" at bounding box center [117, 313] width 41 height 31
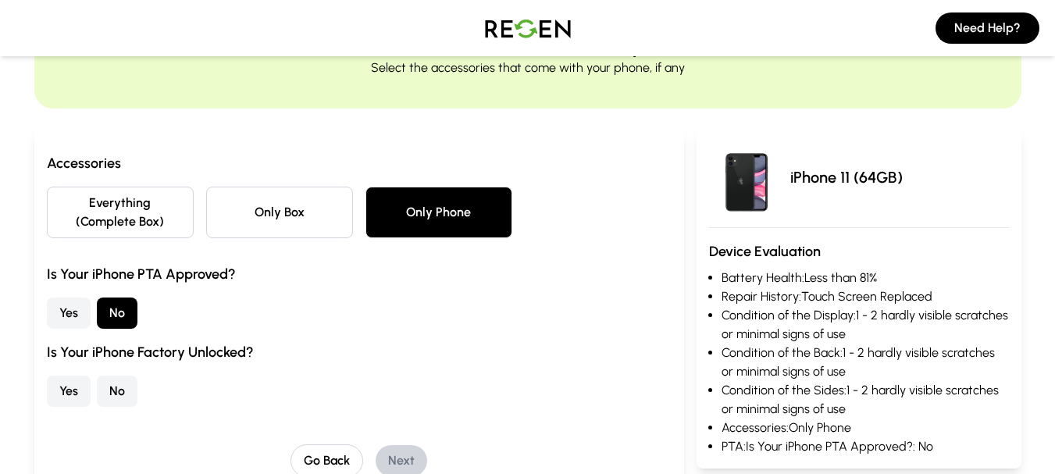
click at [71, 388] on button "Yes" at bounding box center [69, 391] width 44 height 31
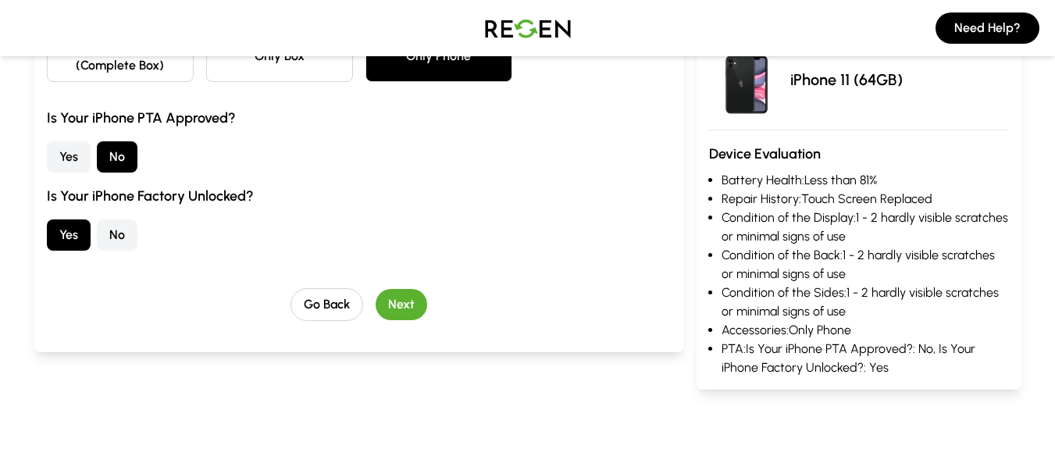
click at [401, 304] on button "Next" at bounding box center [402, 304] width 52 height 31
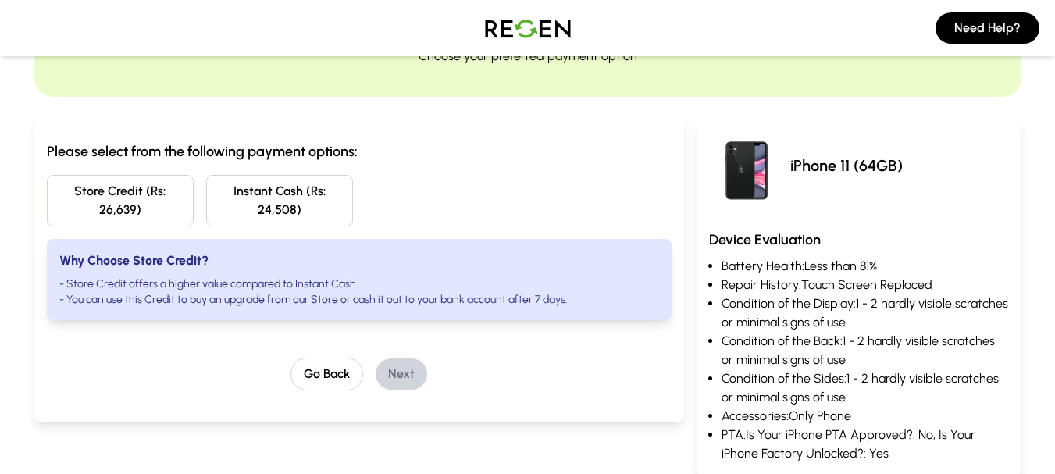
scroll to position [104, 0]
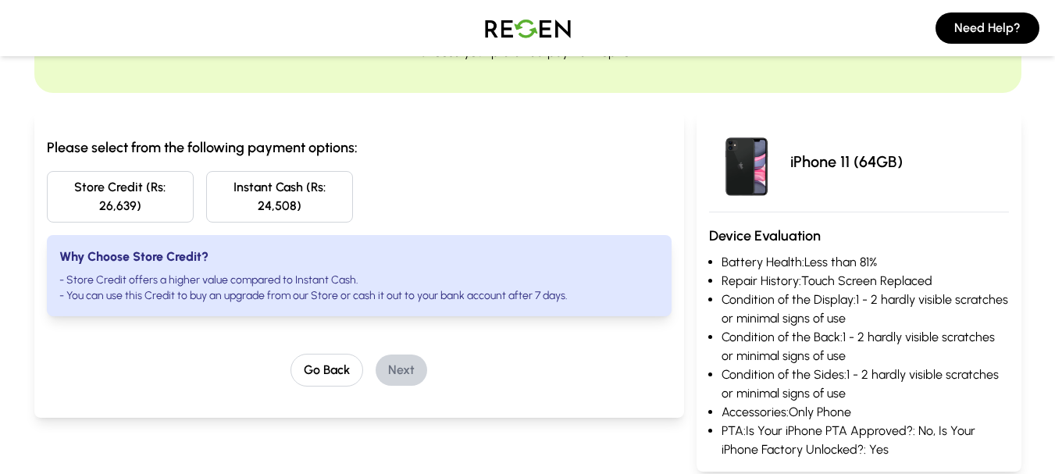
click at [302, 195] on button "Instant Cash (Rs: 24,508)" at bounding box center [279, 197] width 147 height 52
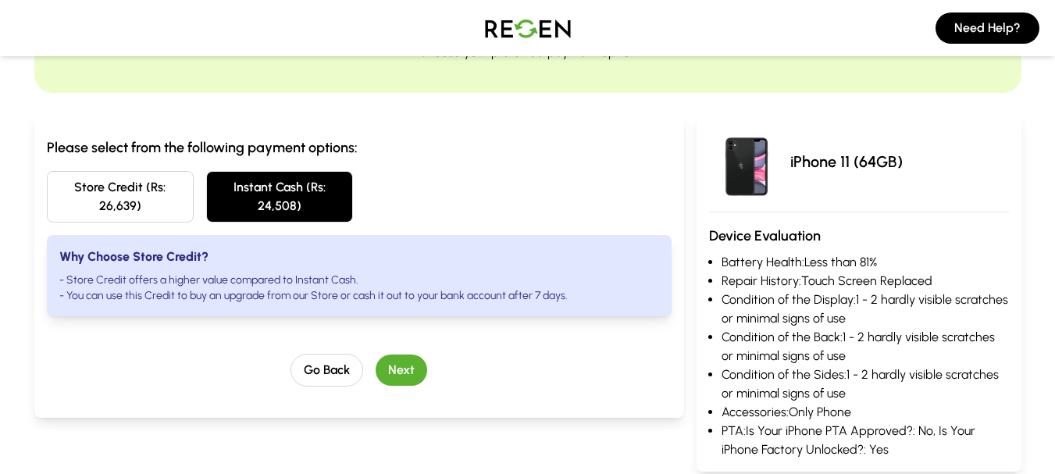
click at [409, 362] on button "Next" at bounding box center [402, 370] width 52 height 31
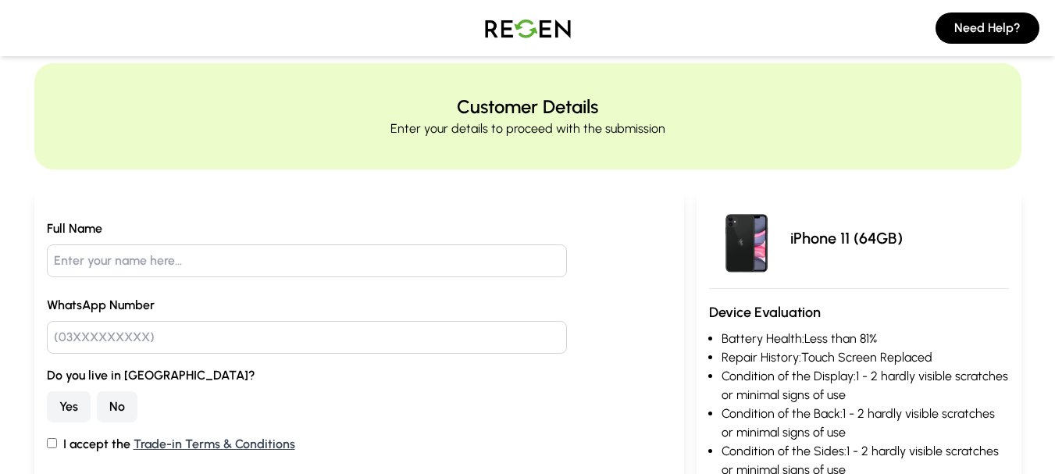
scroll to position [0, 0]
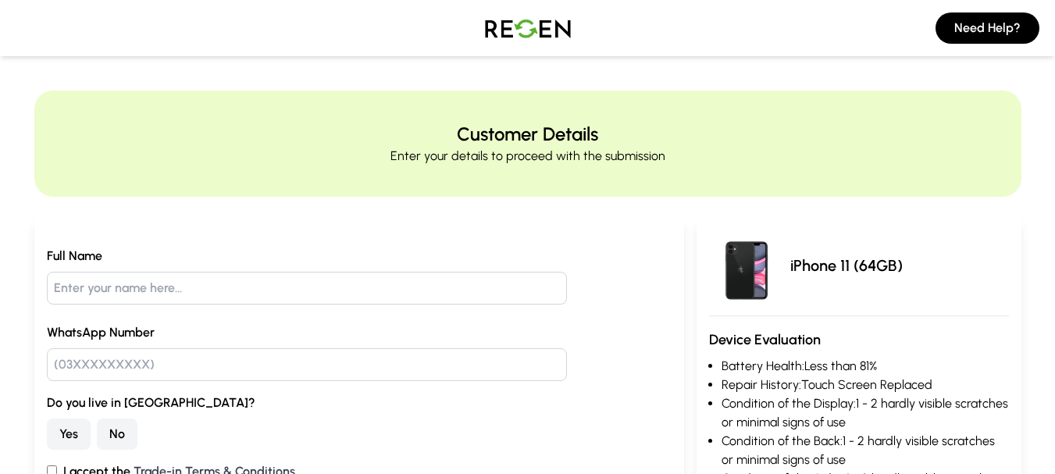
click at [161, 293] on input "text" at bounding box center [307, 288] width 521 height 33
type input "[PERSON_NAME]"
click at [143, 373] on input "text" at bounding box center [307, 364] width 521 height 33
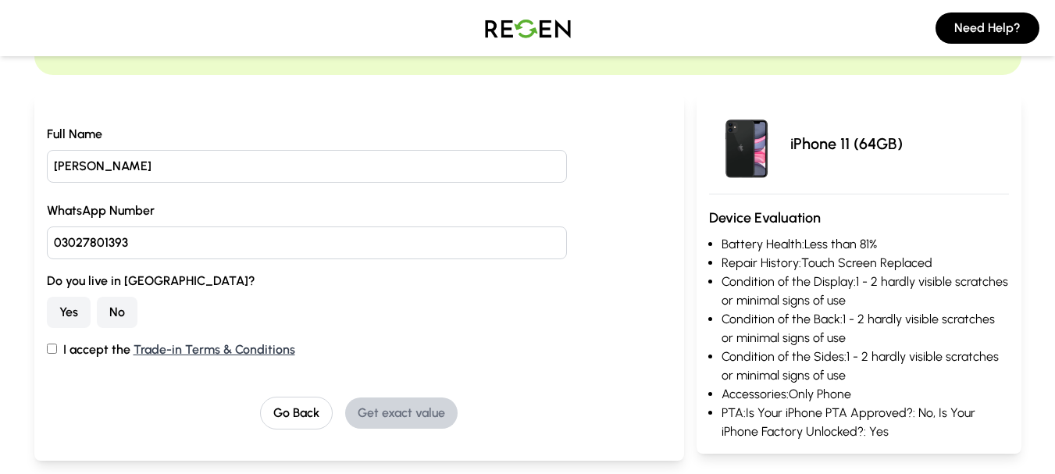
scroll to position [156, 0]
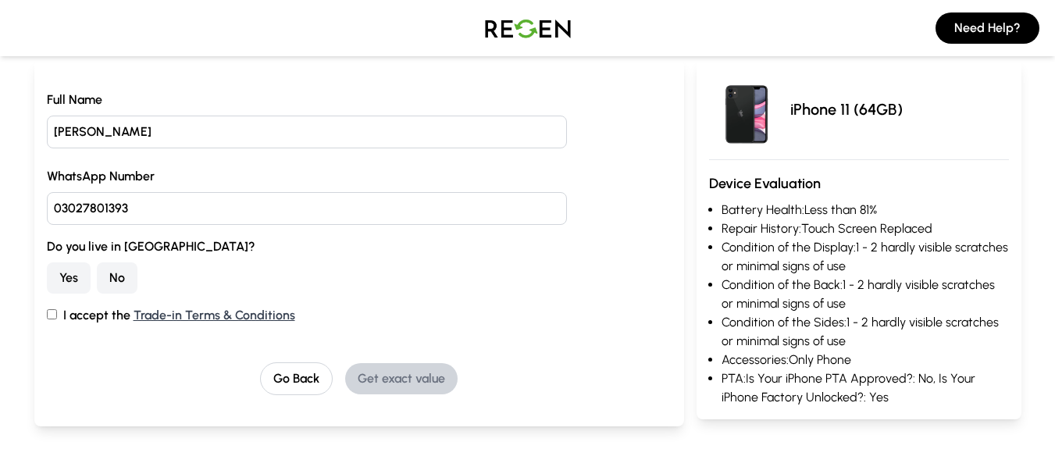
type input "03027801393"
click at [111, 274] on button "No" at bounding box center [117, 277] width 41 height 31
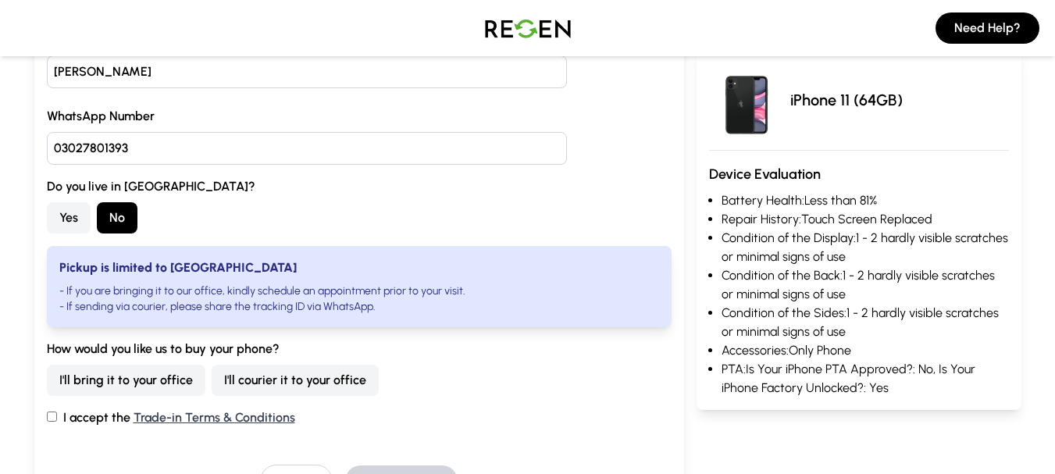
scroll to position [312, 0]
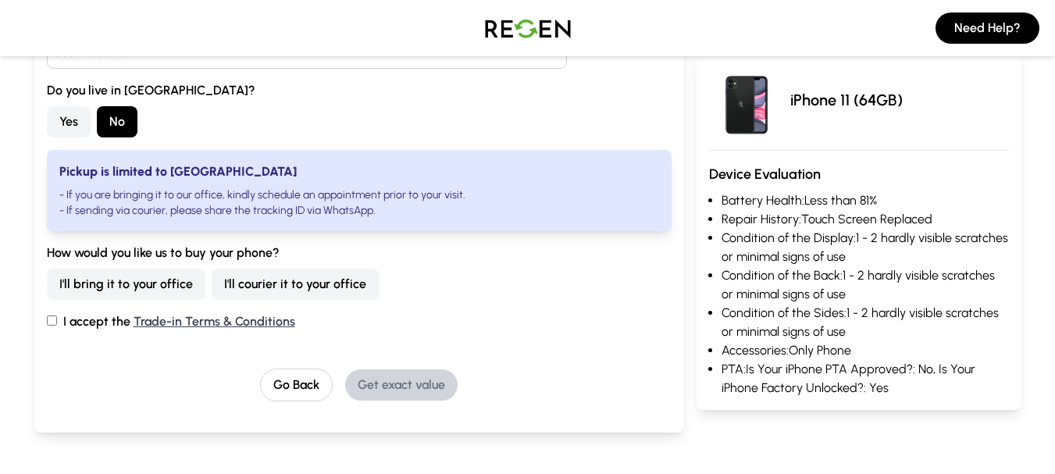
click at [239, 292] on button "I'll courier it to your office" at bounding box center [295, 284] width 167 height 31
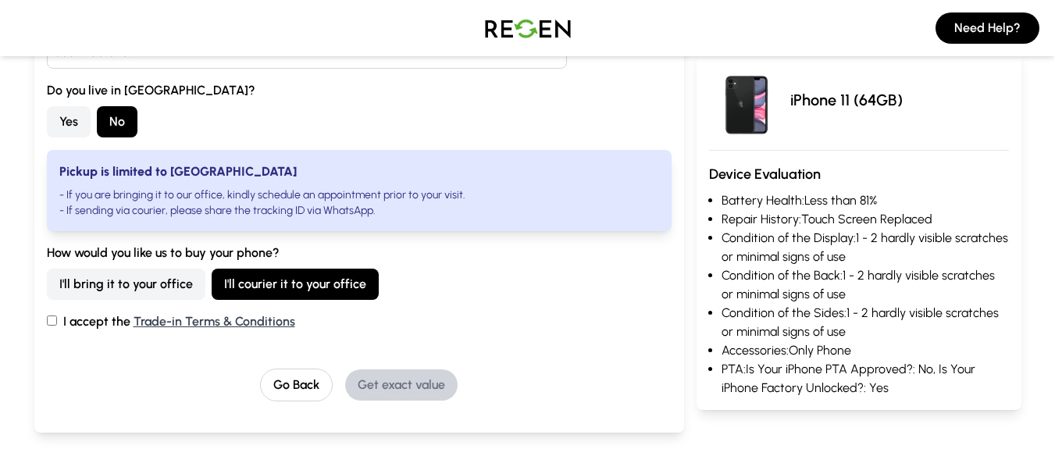
click at [45, 323] on div "Full Name [PERSON_NAME] WhatsApp Number [PHONE_NUMBER] Do you live in [GEOGRAPH…" at bounding box center [359, 168] width 650 height 530
click at [49, 321] on div "Full Name [PERSON_NAME] WhatsApp Number [PHONE_NUMBER] Do you live in [GEOGRAPH…" at bounding box center [359, 168] width 650 height 530
click at [51, 321] on input "I accept the Trade-in Terms & Conditions" at bounding box center [52, 321] width 10 height 10
checkbox input "true"
click at [381, 393] on button "Get exact value" at bounding box center [401, 384] width 112 height 31
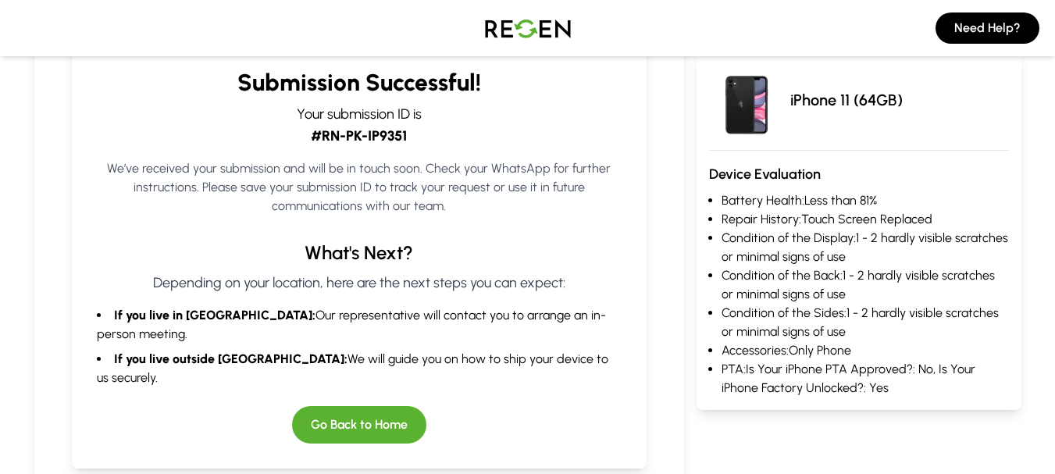
scroll to position [260, 0]
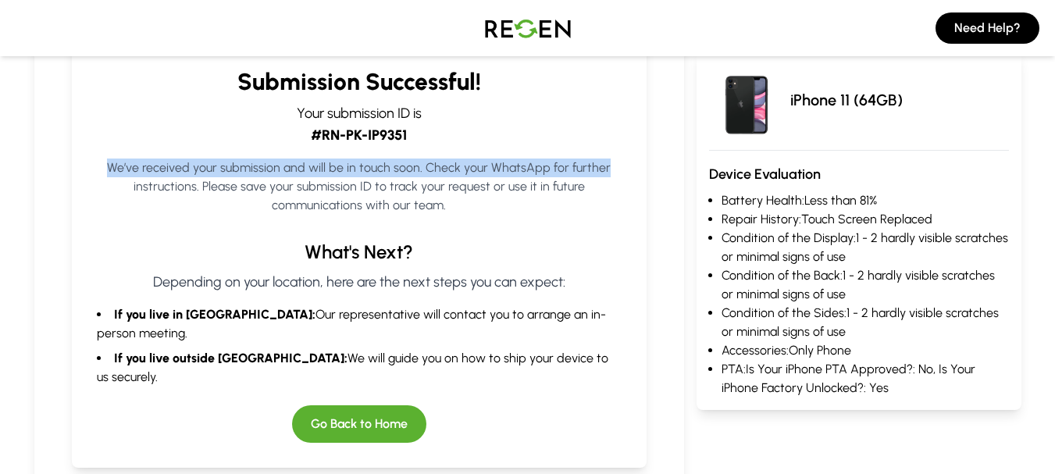
drag, startPoint x: 105, startPoint y: 163, endPoint x: 655, endPoint y: 173, distance: 550.0
click at [655, 173] on div "Submission Successful! Your submission ID is #RN-PK-IP9351 We’ve received your …" at bounding box center [359, 460] width 625 height 985
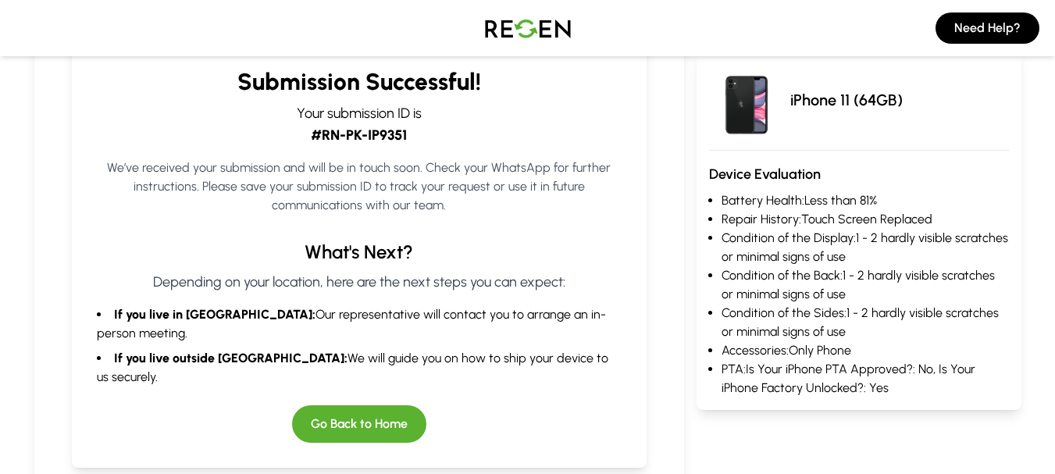
click at [519, 204] on p "We’ve received your submission and will be in touch soon. Check your WhatsApp f…" at bounding box center [359, 187] width 525 height 56
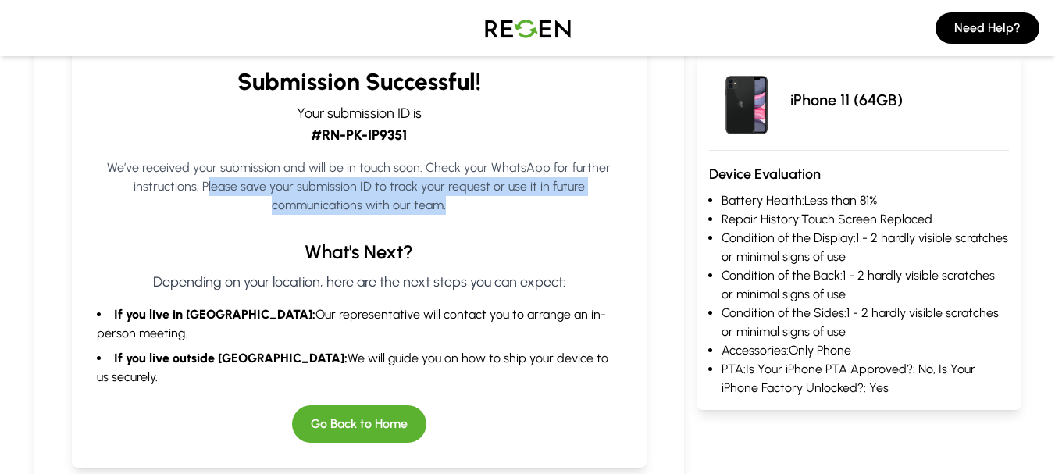
drag, startPoint x: 209, startPoint y: 186, endPoint x: 464, endPoint y: 204, distance: 255.3
click at [464, 204] on p "We’ve received your submission and will be in touch soon. Check your WhatsApp f…" at bounding box center [359, 187] width 525 height 56
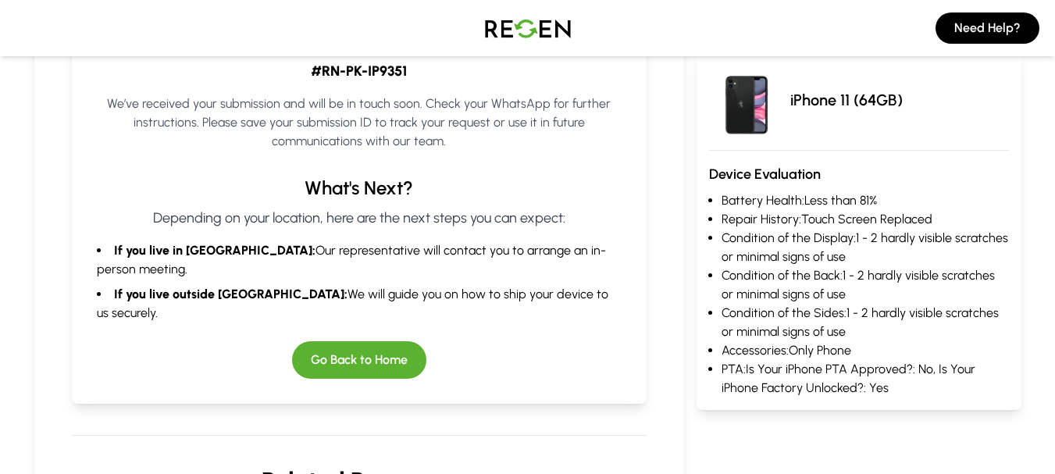
scroll to position [365, 0]
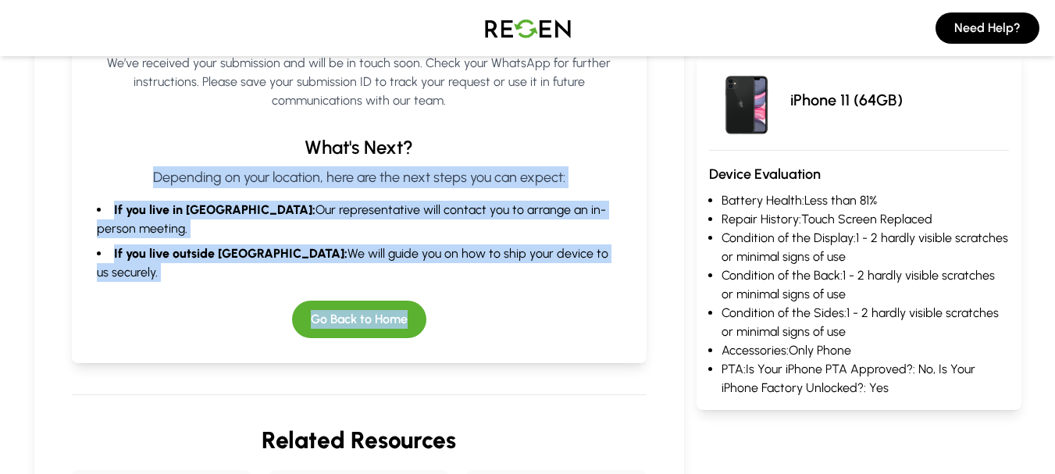
drag, startPoint x: 167, startPoint y: 176, endPoint x: 587, endPoint y: 258, distance: 428.2
click at [587, 258] on div "Submission Successful! Your submission ID is #RN-PK-IP9351 We’ve received your …" at bounding box center [359, 125] width 575 height 475
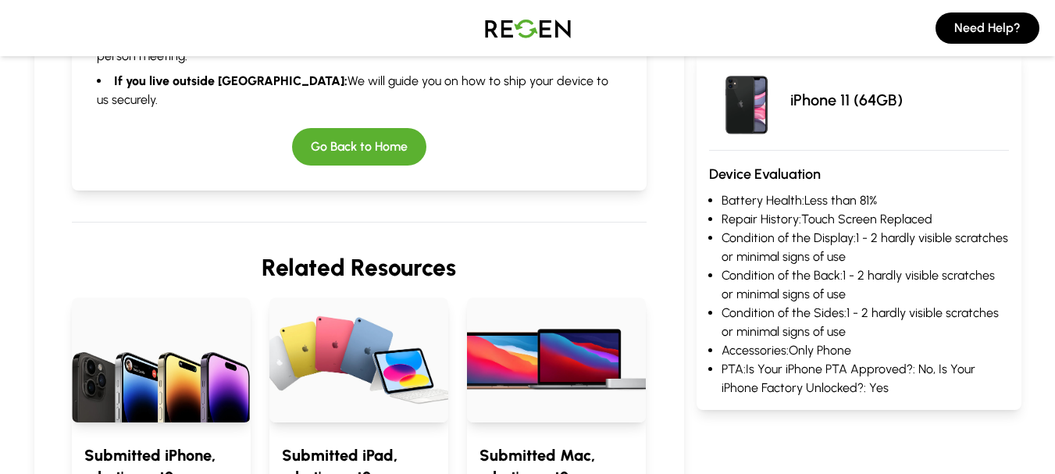
scroll to position [416, 0]
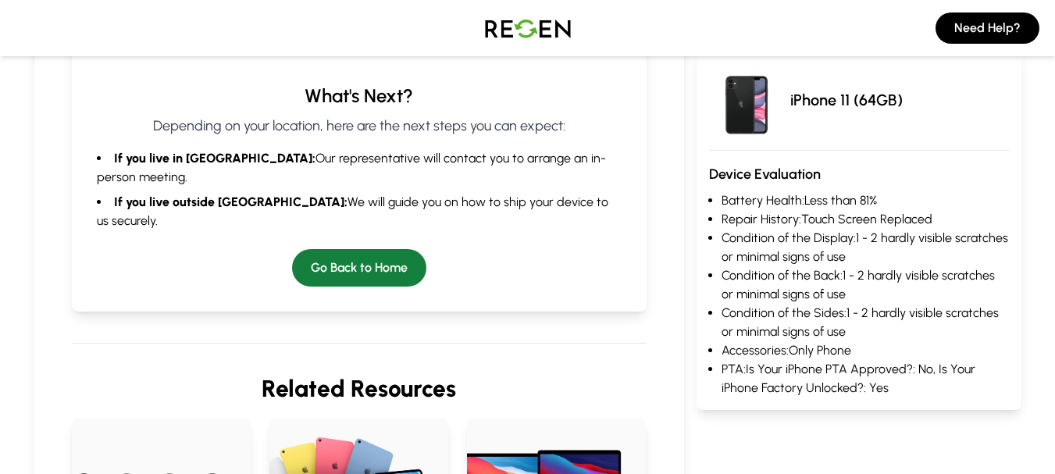
click at [334, 249] on button "Go Back to Home" at bounding box center [359, 267] width 134 height 37
